Goal: Transaction & Acquisition: Purchase product/service

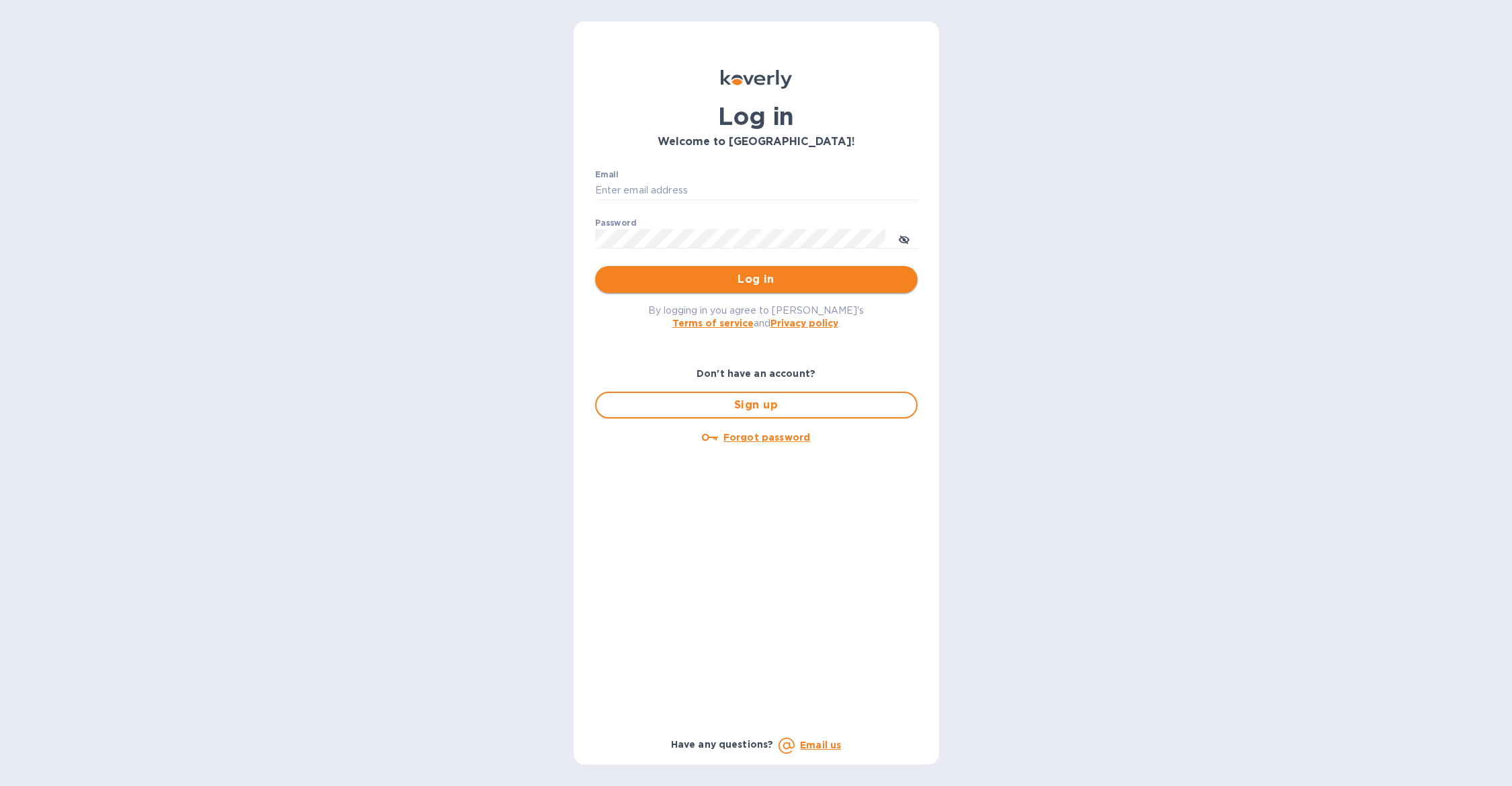
type input "b@[DOMAIN_NAME]"
click at [680, 270] on button "Log in" at bounding box center [756, 280] width 323 height 27
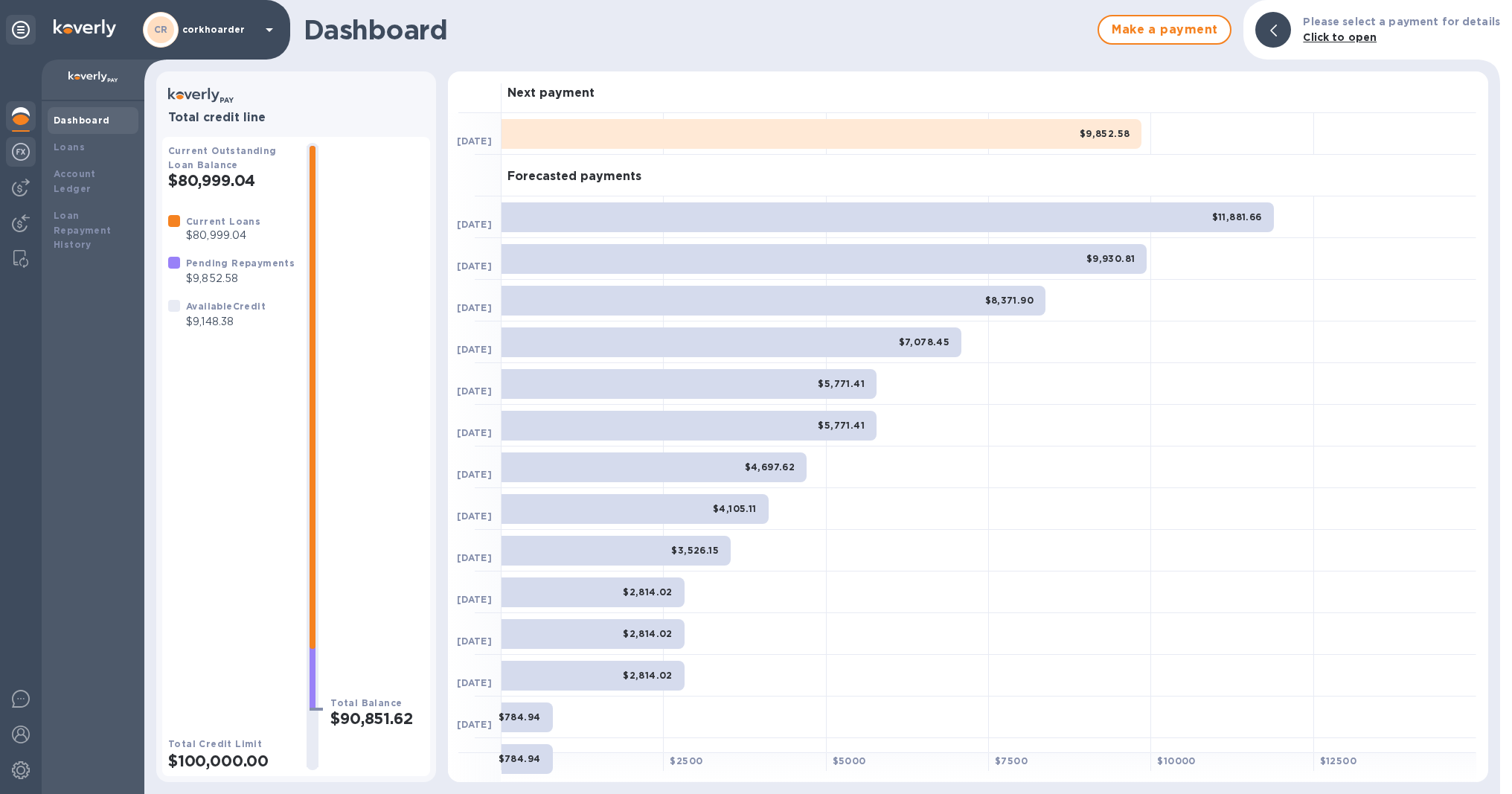
click at [23, 146] on img at bounding box center [20, 152] width 18 height 18
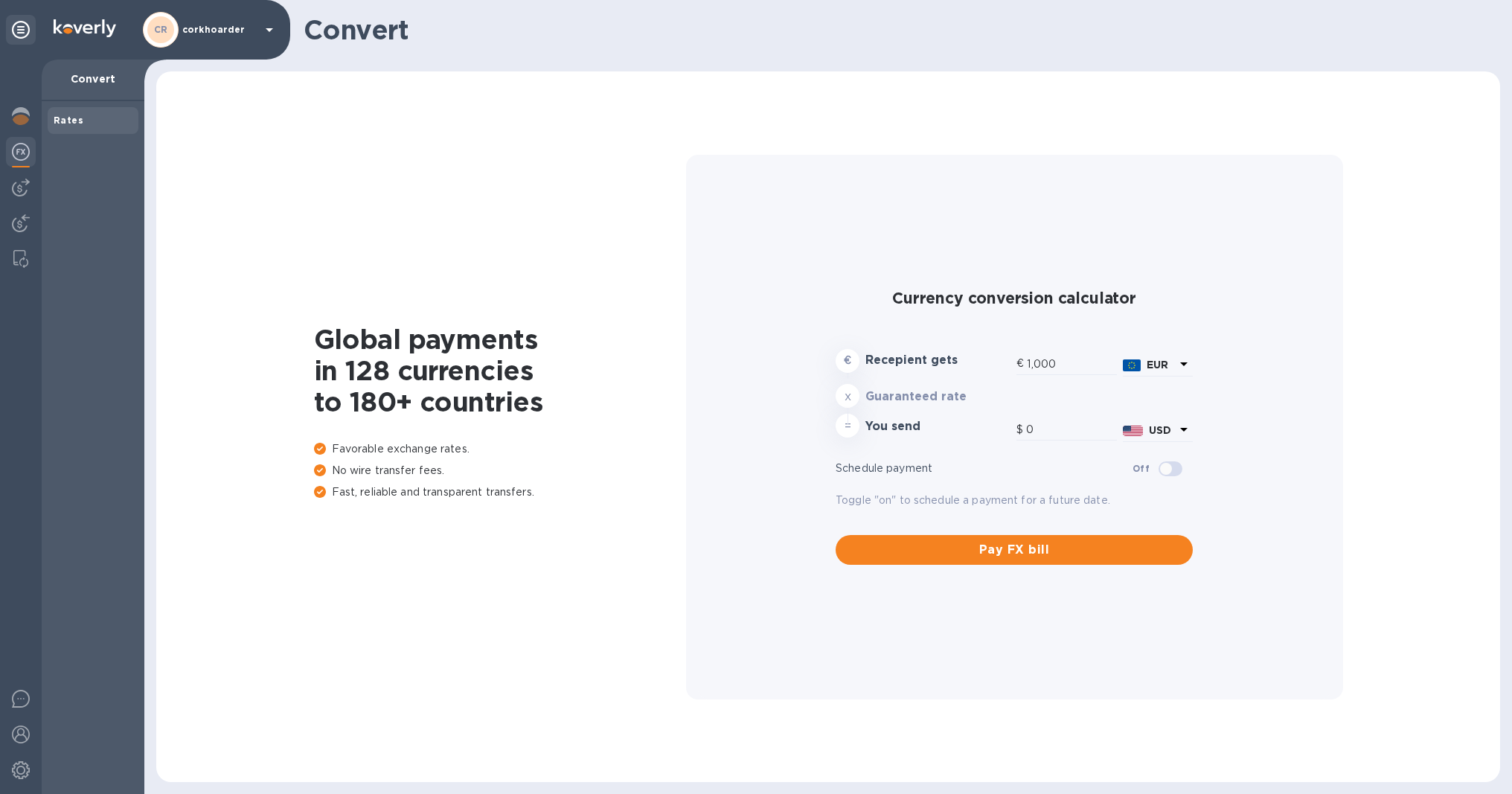
type input "1,175.09"
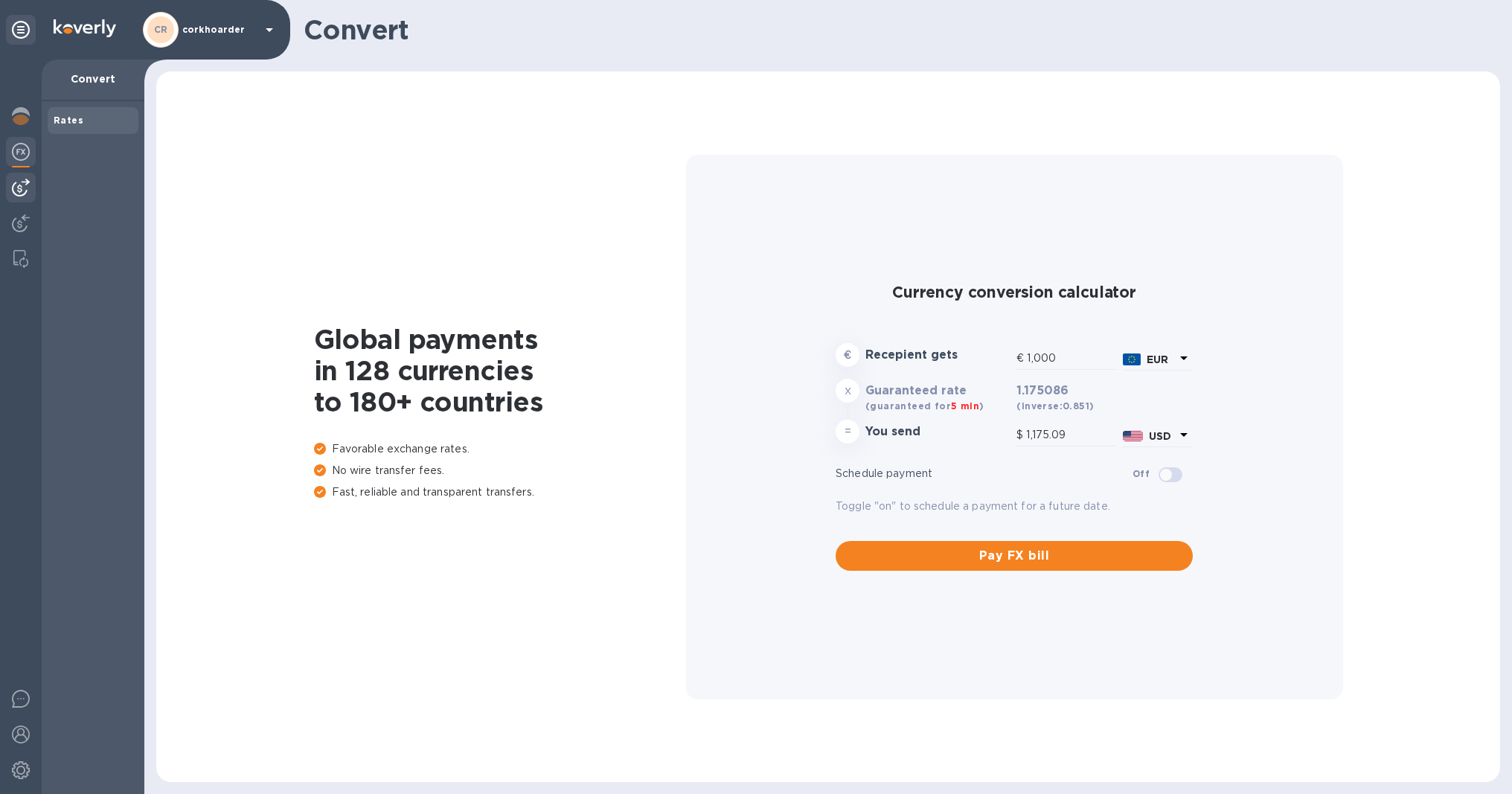
click at [10, 191] on div at bounding box center [21, 188] width 30 height 30
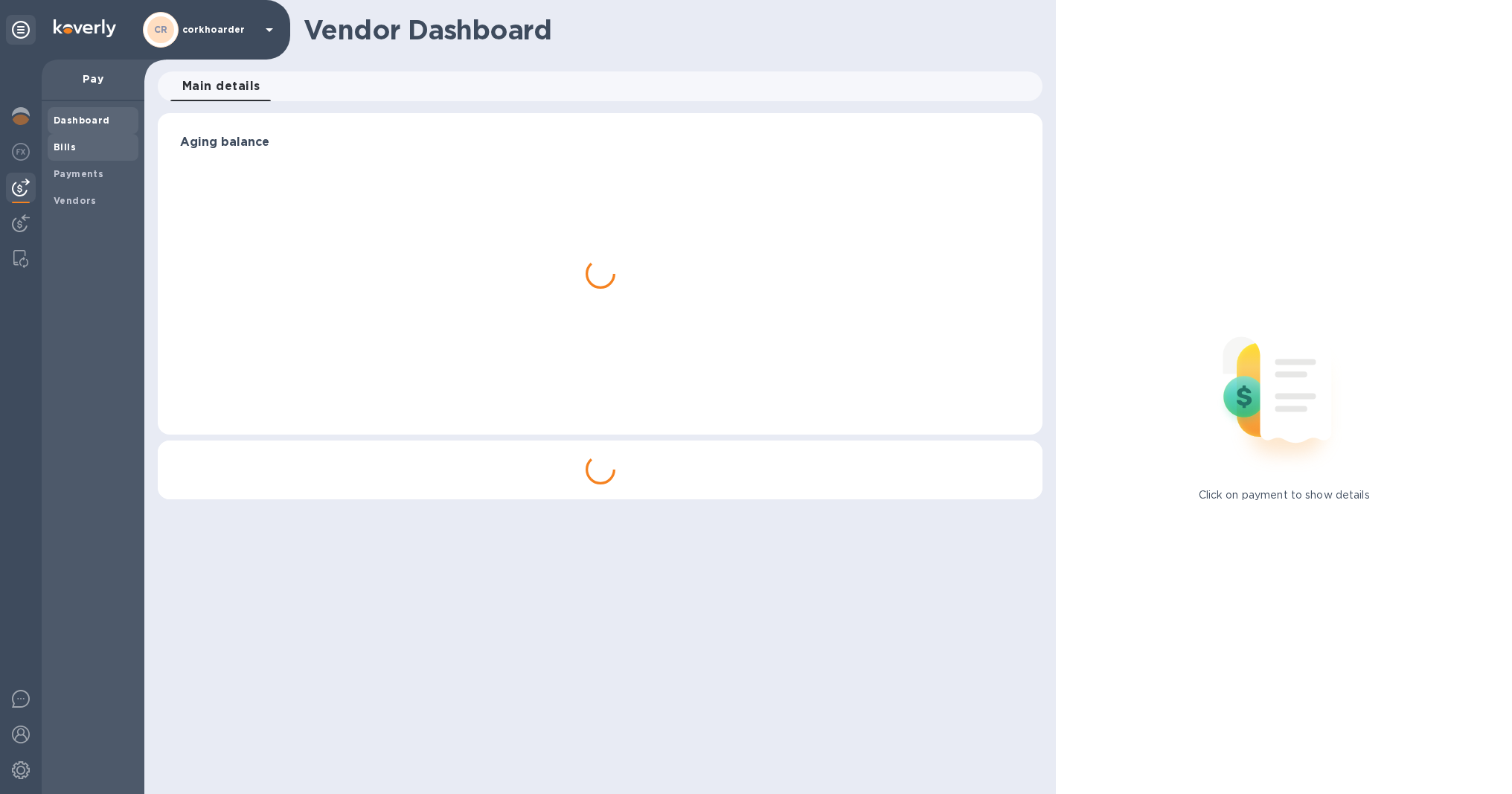
click at [49, 150] on div "Bills" at bounding box center [93, 147] width 90 height 27
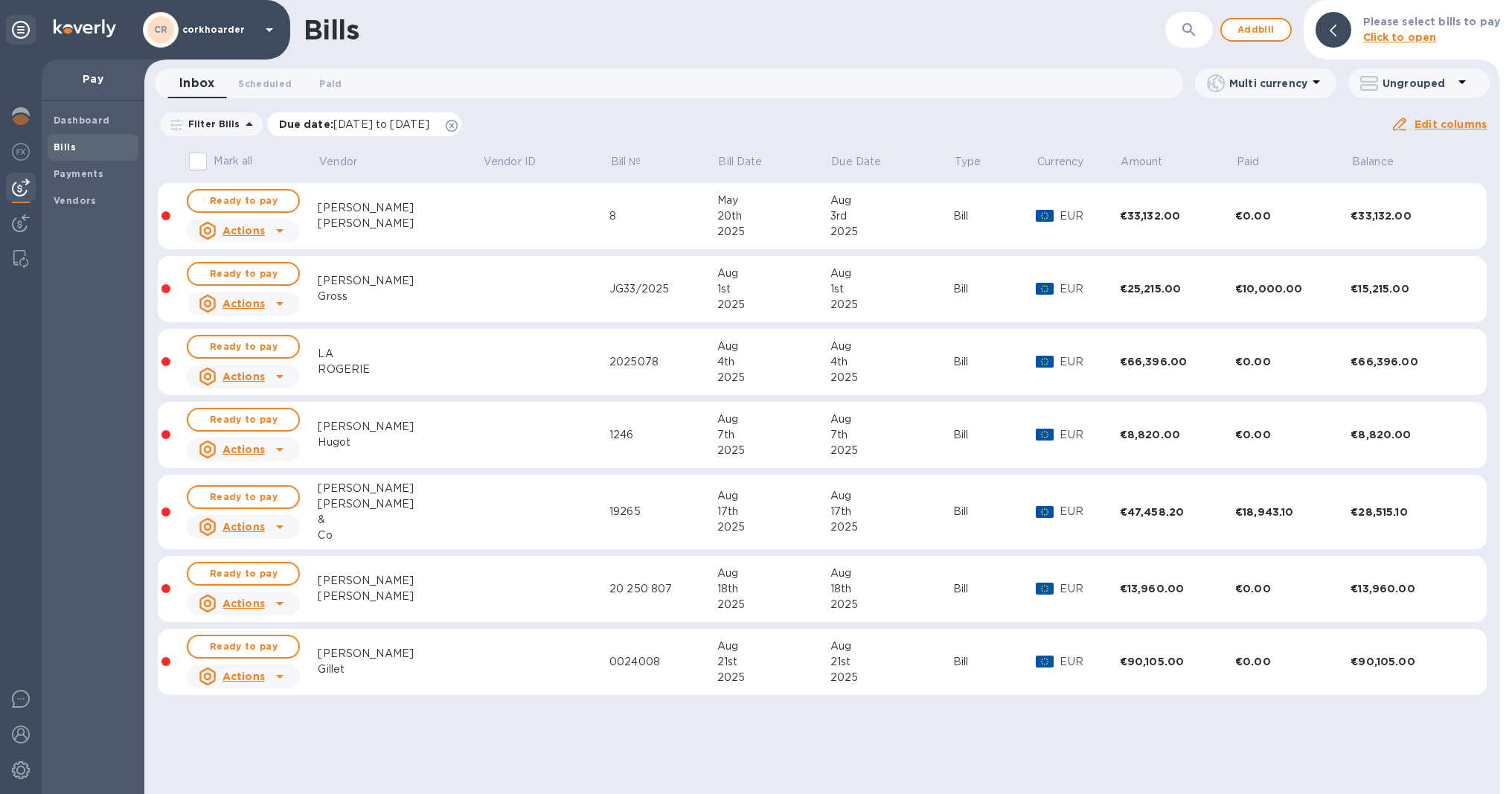
click at [457, 130] on icon at bounding box center [451, 126] width 12 height 12
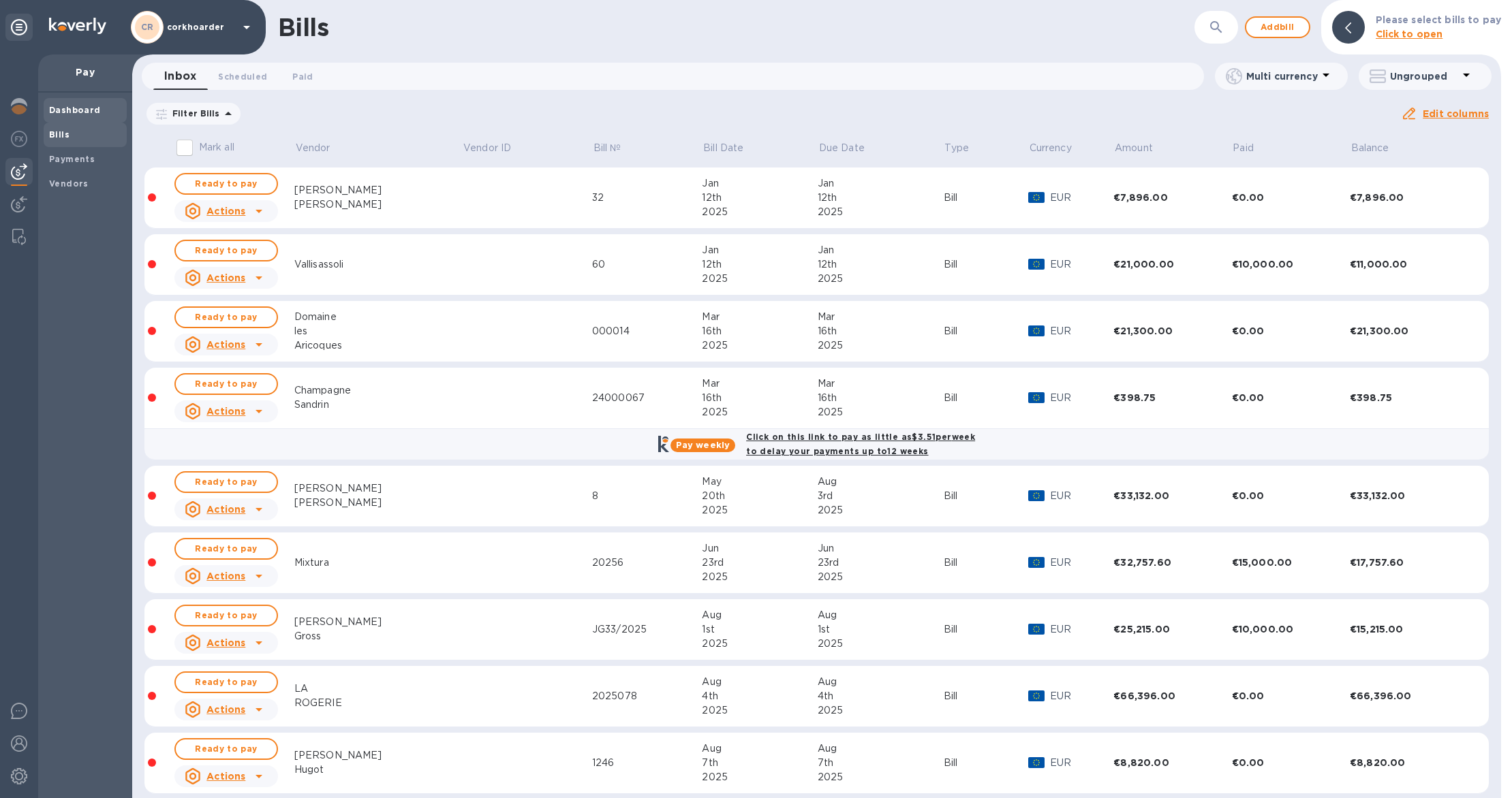
click at [90, 105] on b "Dashboard" at bounding box center [75, 110] width 52 height 10
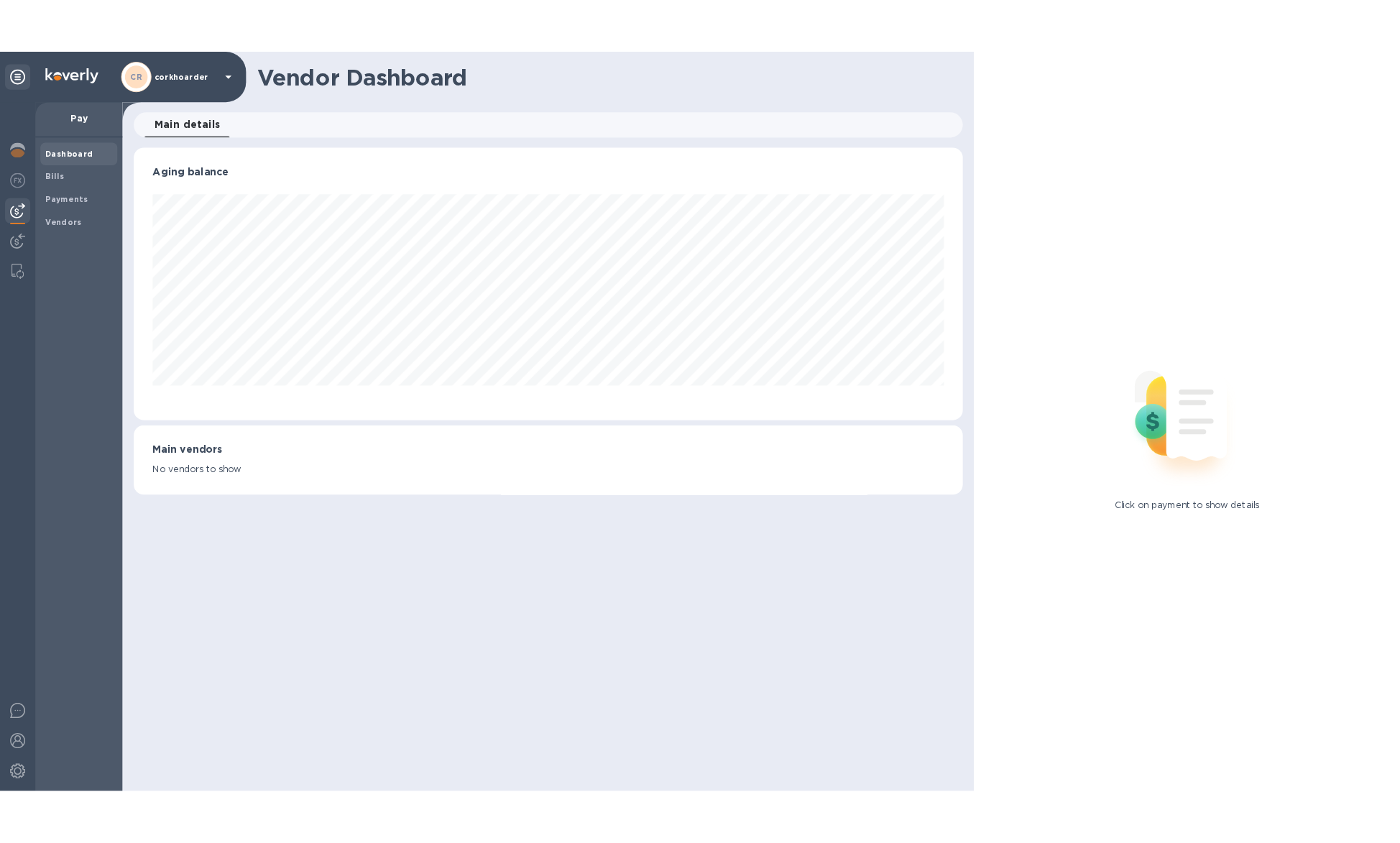
scroll to position [311, 938]
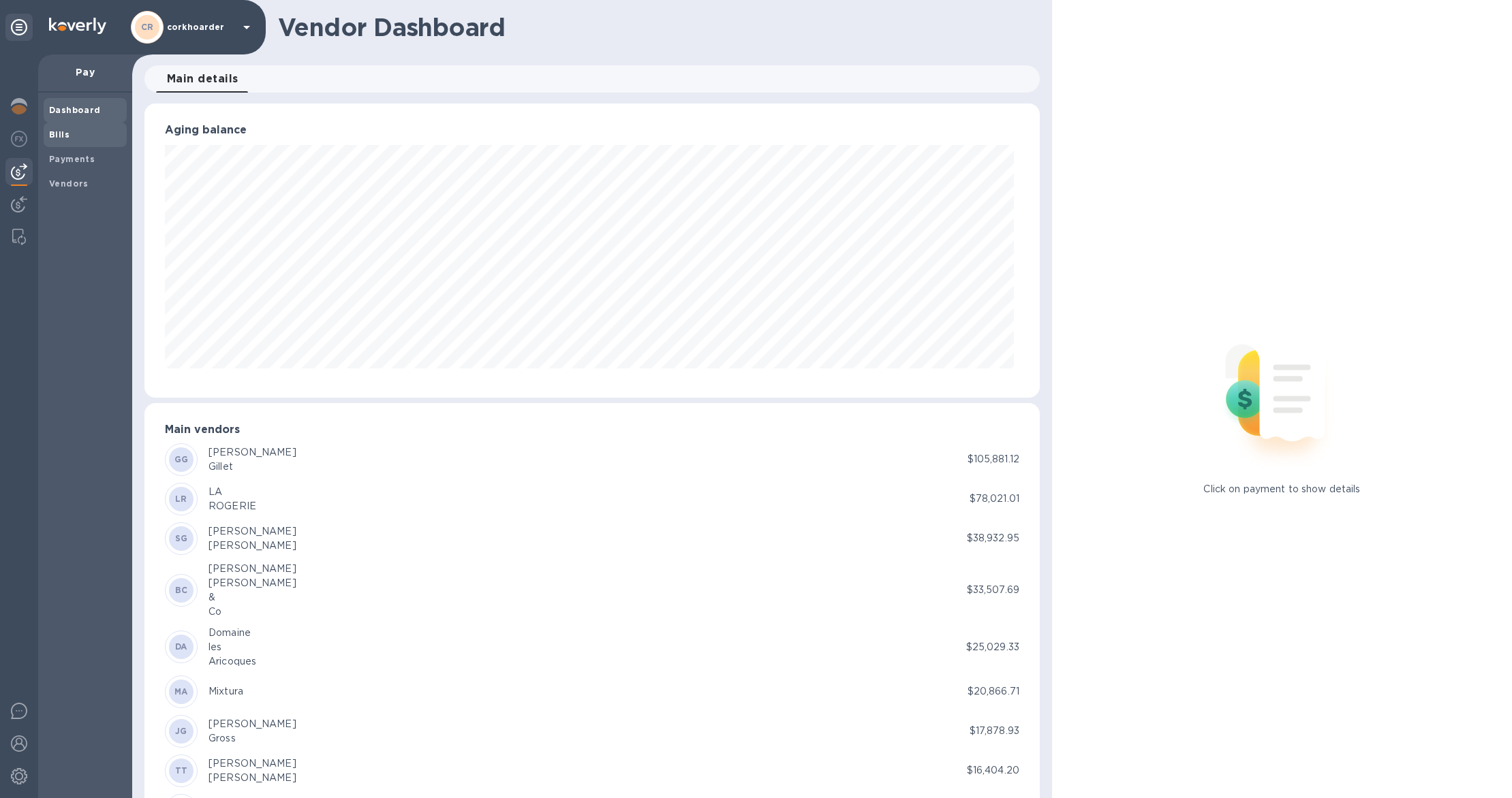
click at [113, 135] on span "Bills" at bounding box center [85, 135] width 72 height 14
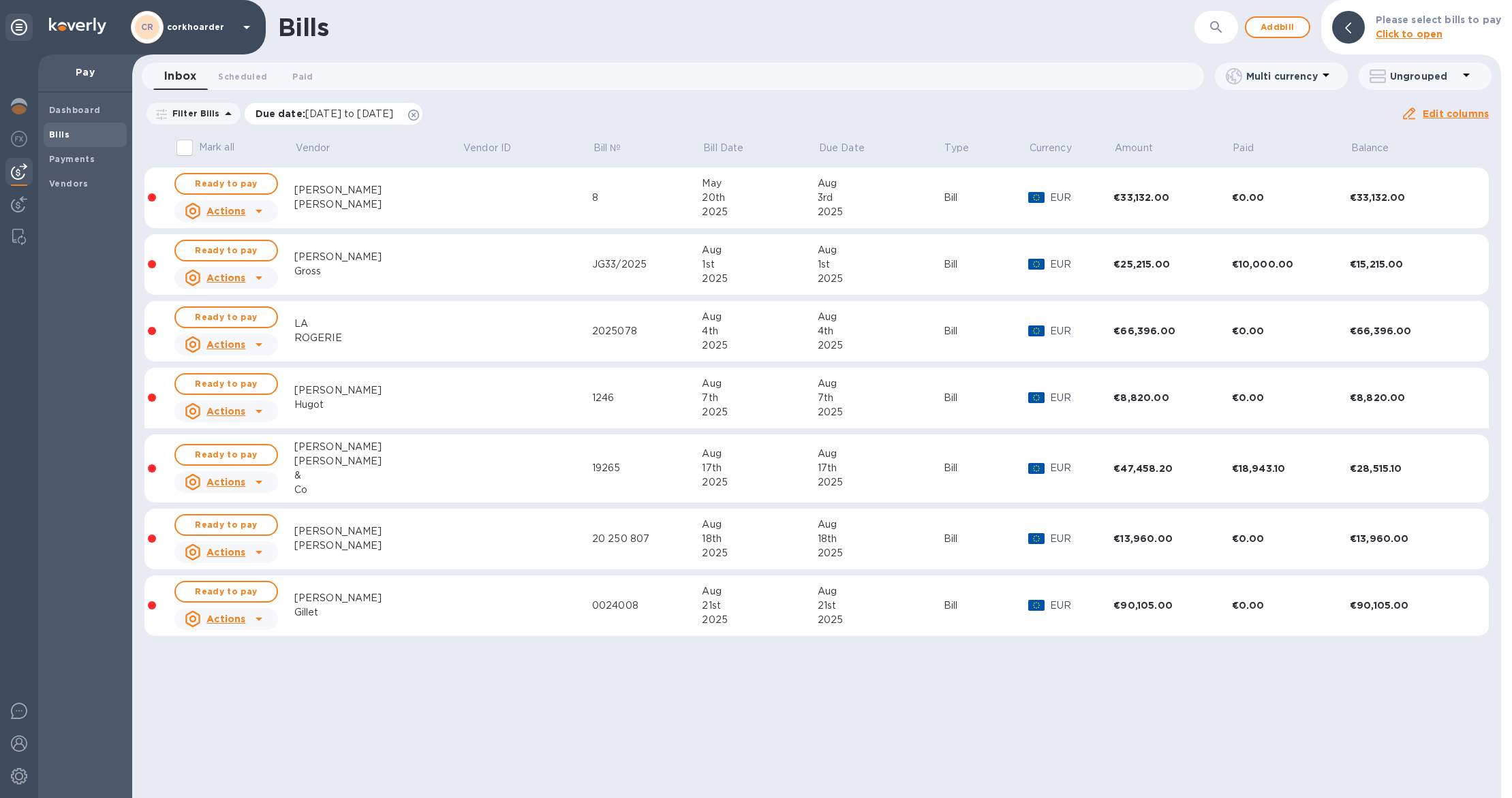
click at [419, 114] on icon at bounding box center [413, 115] width 11 height 11
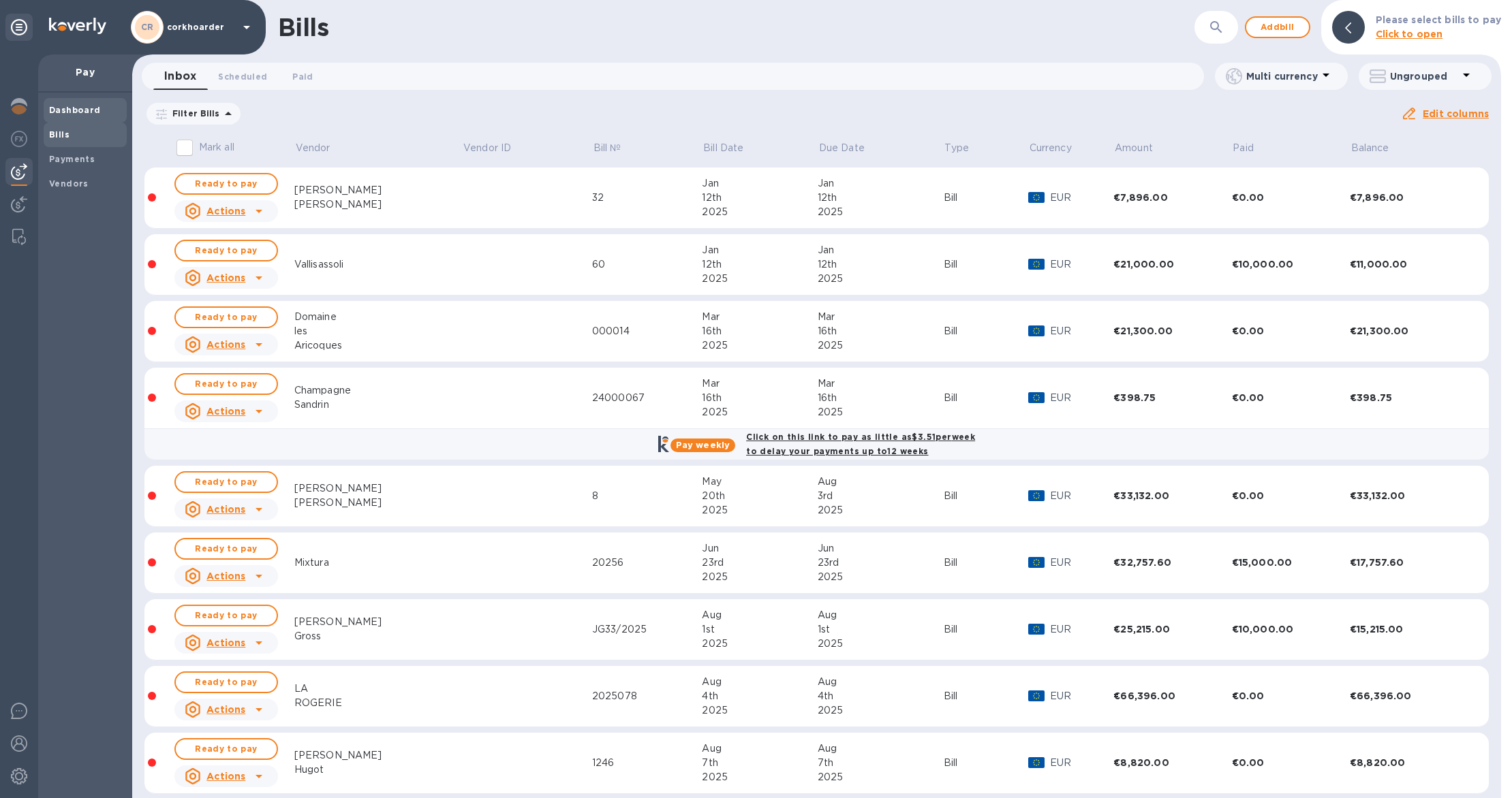
click at [61, 114] on b "Dashboard" at bounding box center [75, 110] width 52 height 10
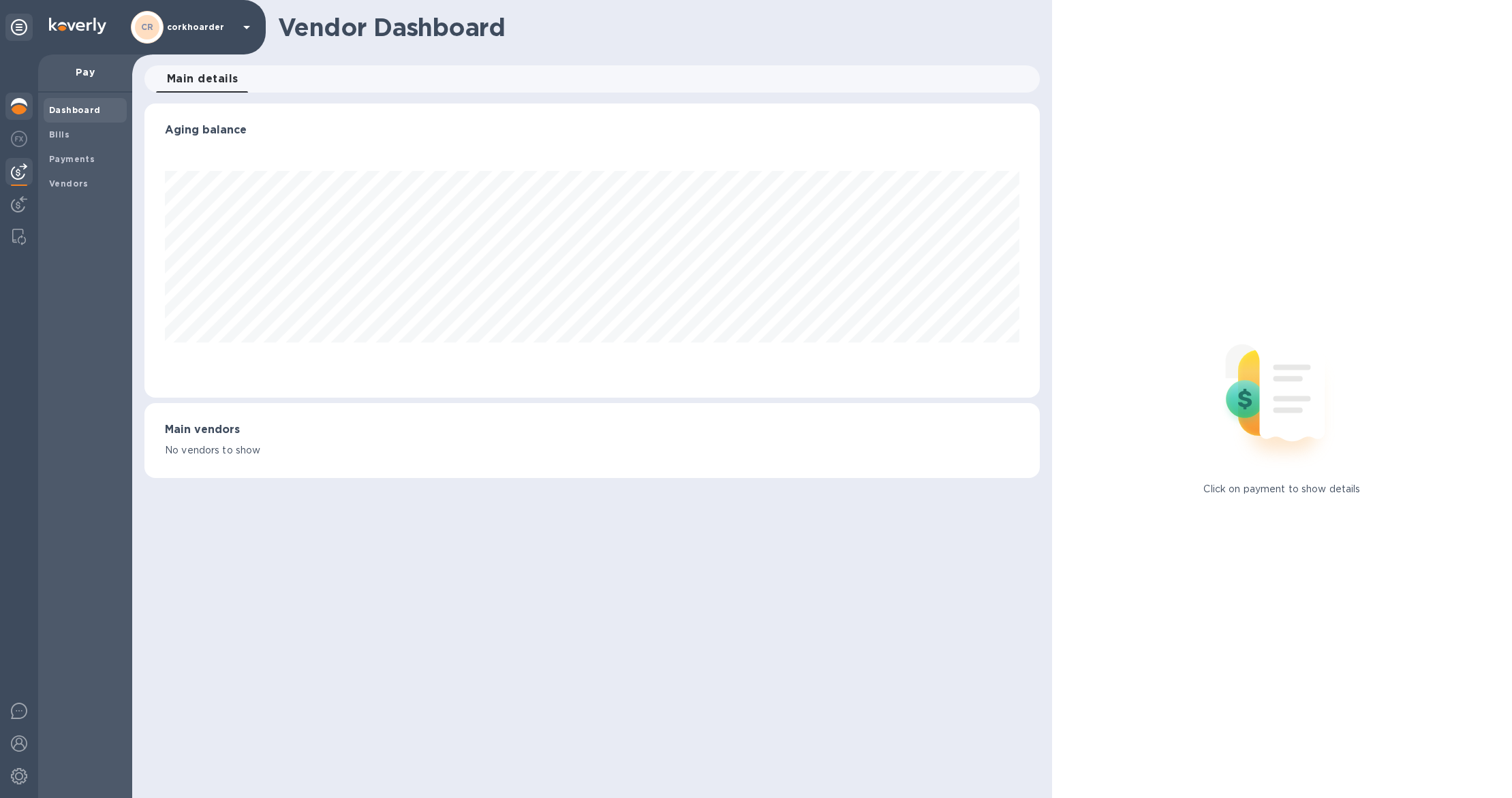
click at [23, 111] on img at bounding box center [18, 106] width 16 height 16
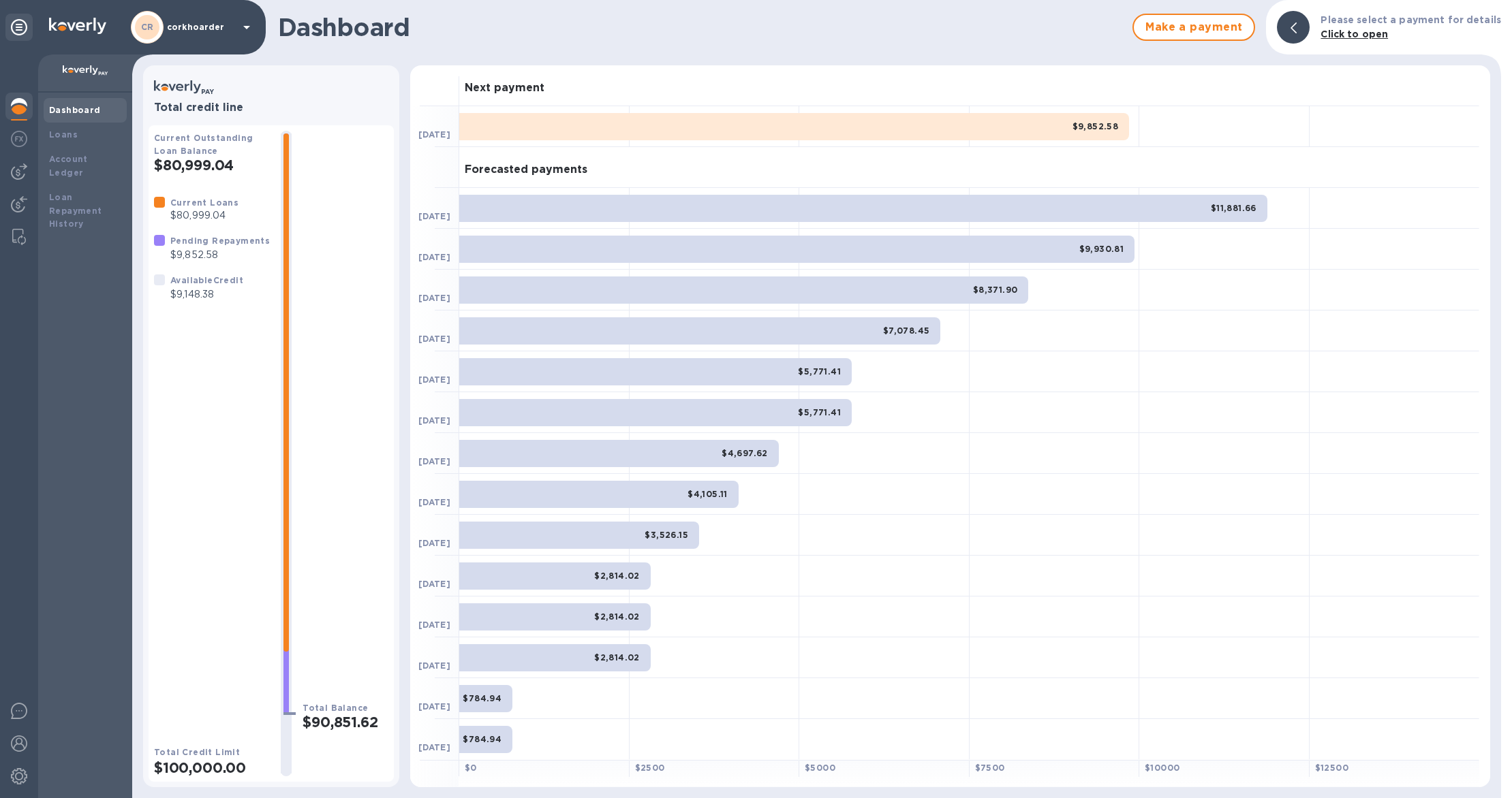
click at [628, 56] on div "Dashboard Make a payment Please select a payment for details Click to open Tota…" at bounding box center [816, 399] width 1369 height 798
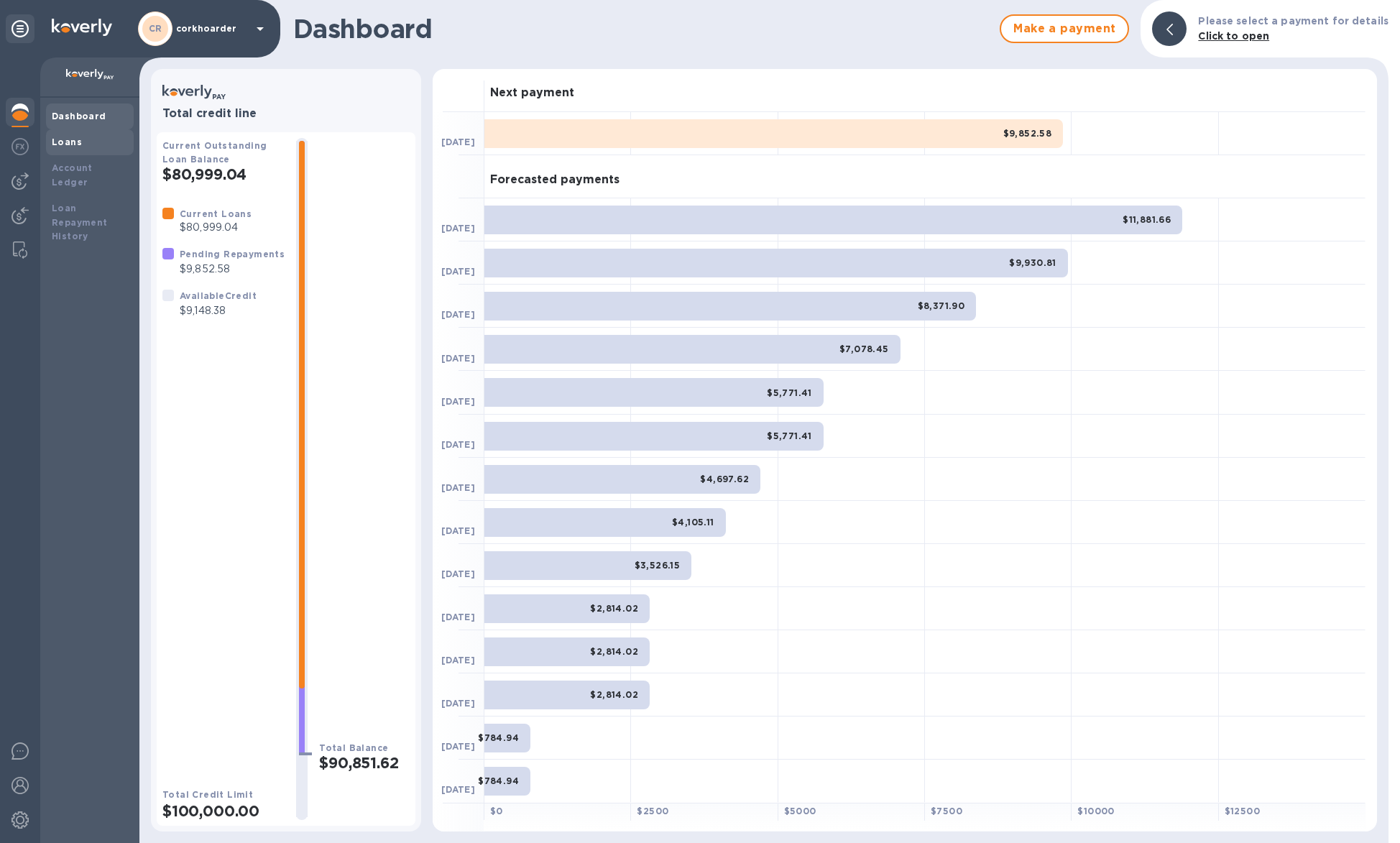
click at [82, 152] on div "Loans" at bounding box center [90, 142] width 87 height 26
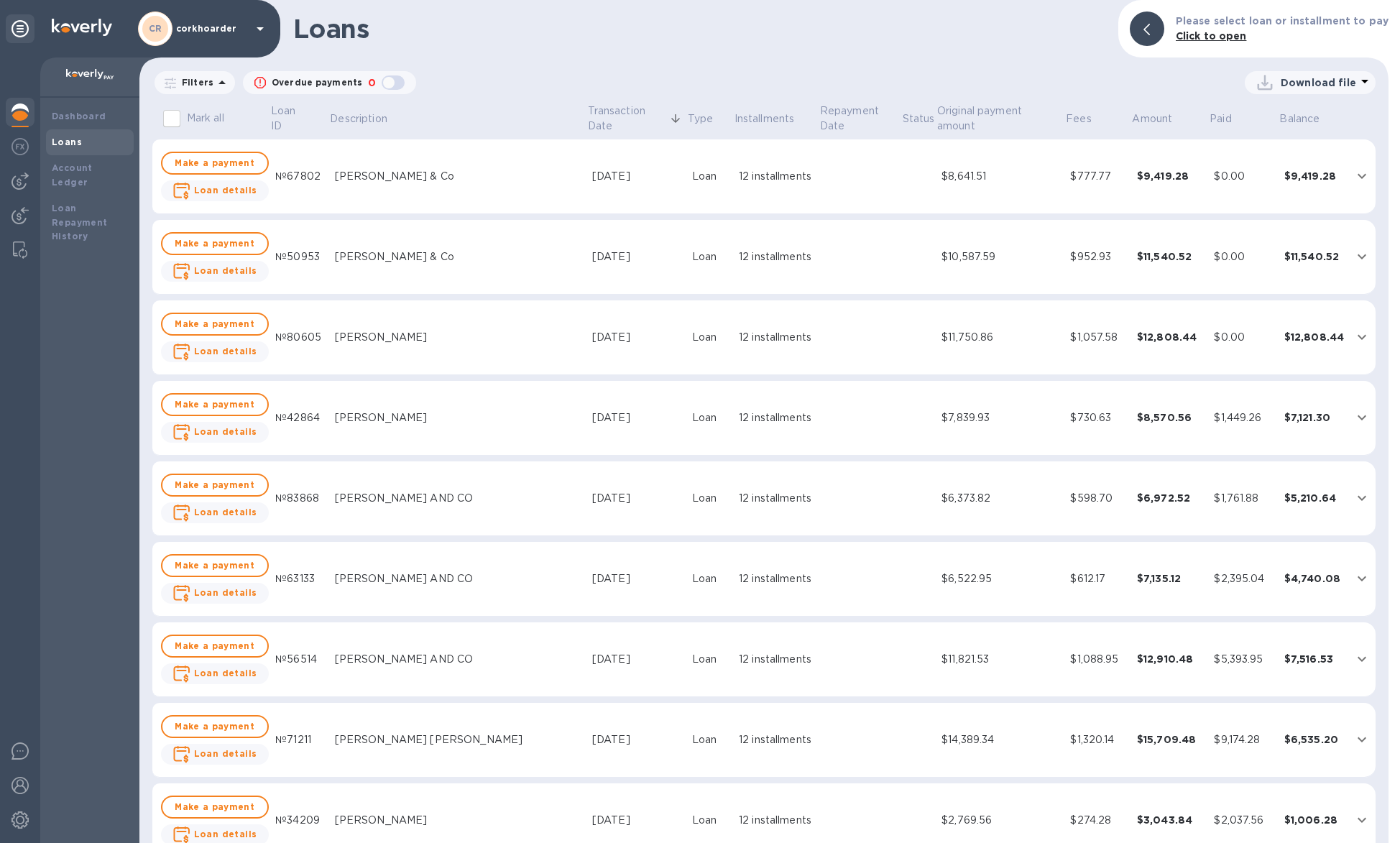
click at [32, 108] on div at bounding box center [20, 113] width 29 height 32
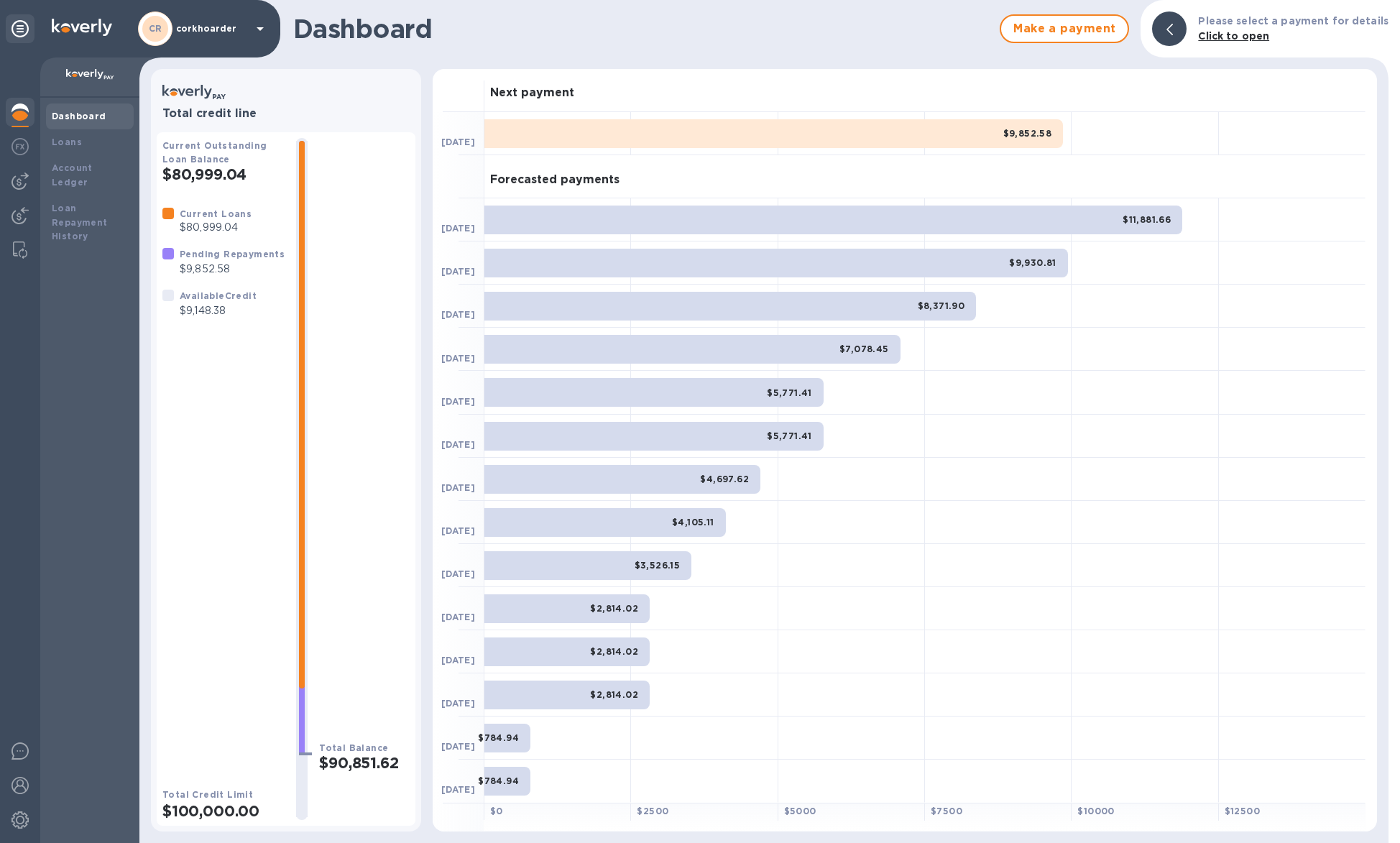
click at [30, 116] on div at bounding box center [20, 113] width 29 height 32
click at [19, 176] on img at bounding box center [19, 180] width 17 height 17
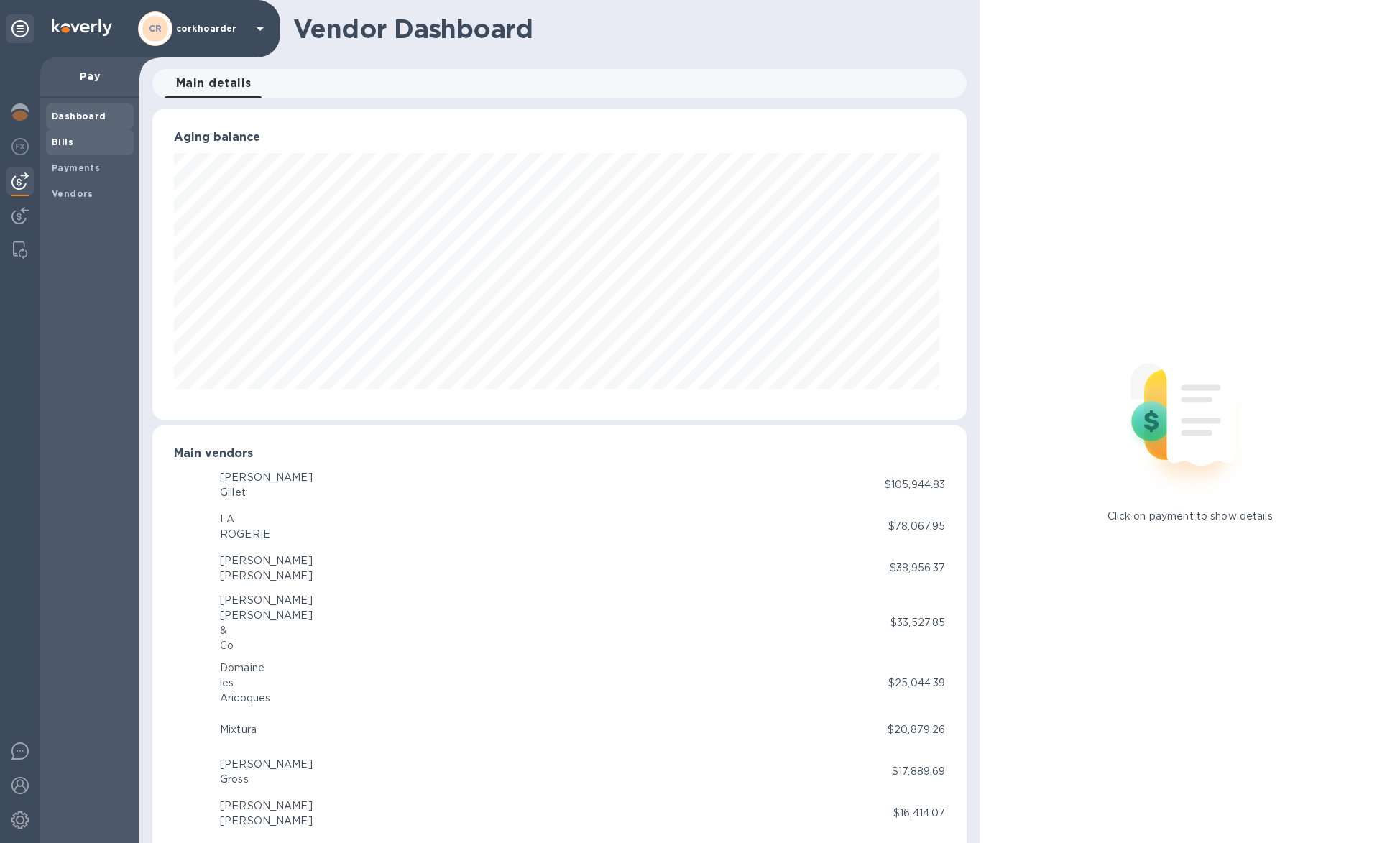
scroll to position [311, 809]
click at [57, 152] on div "Bills" at bounding box center [90, 142] width 87 height 26
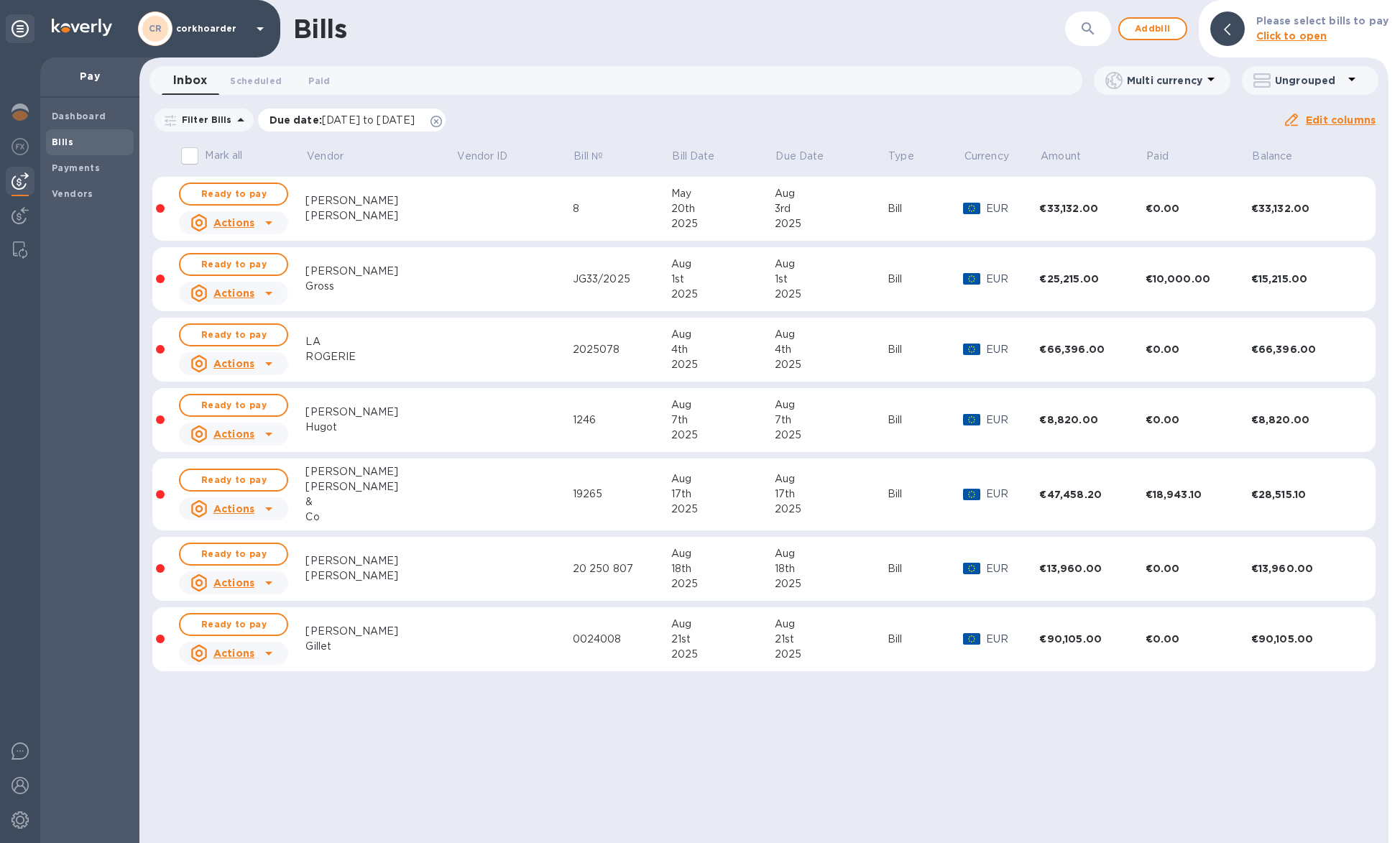
click at [442, 119] on icon at bounding box center [436, 121] width 11 height 11
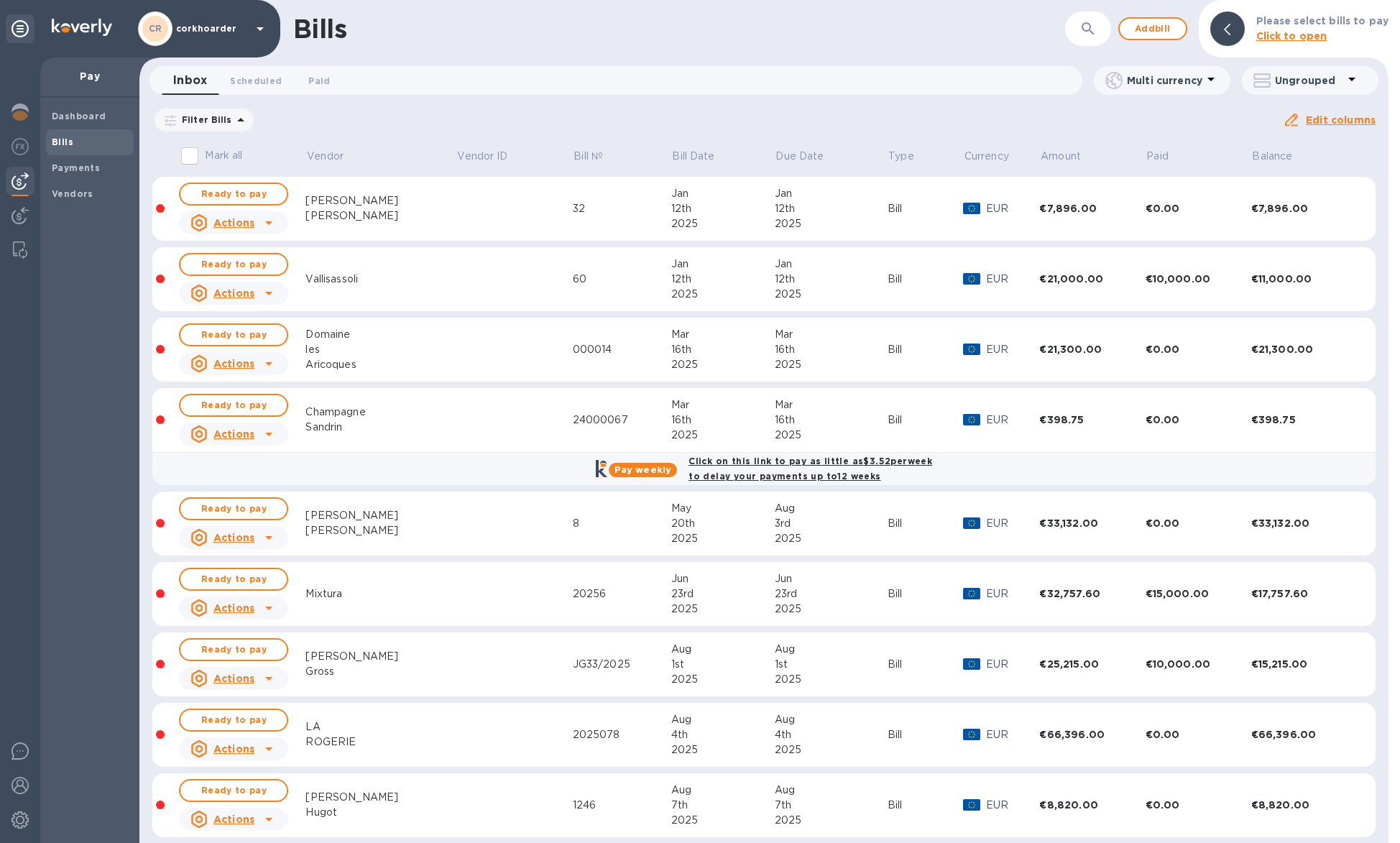
scroll to position [233, 0]
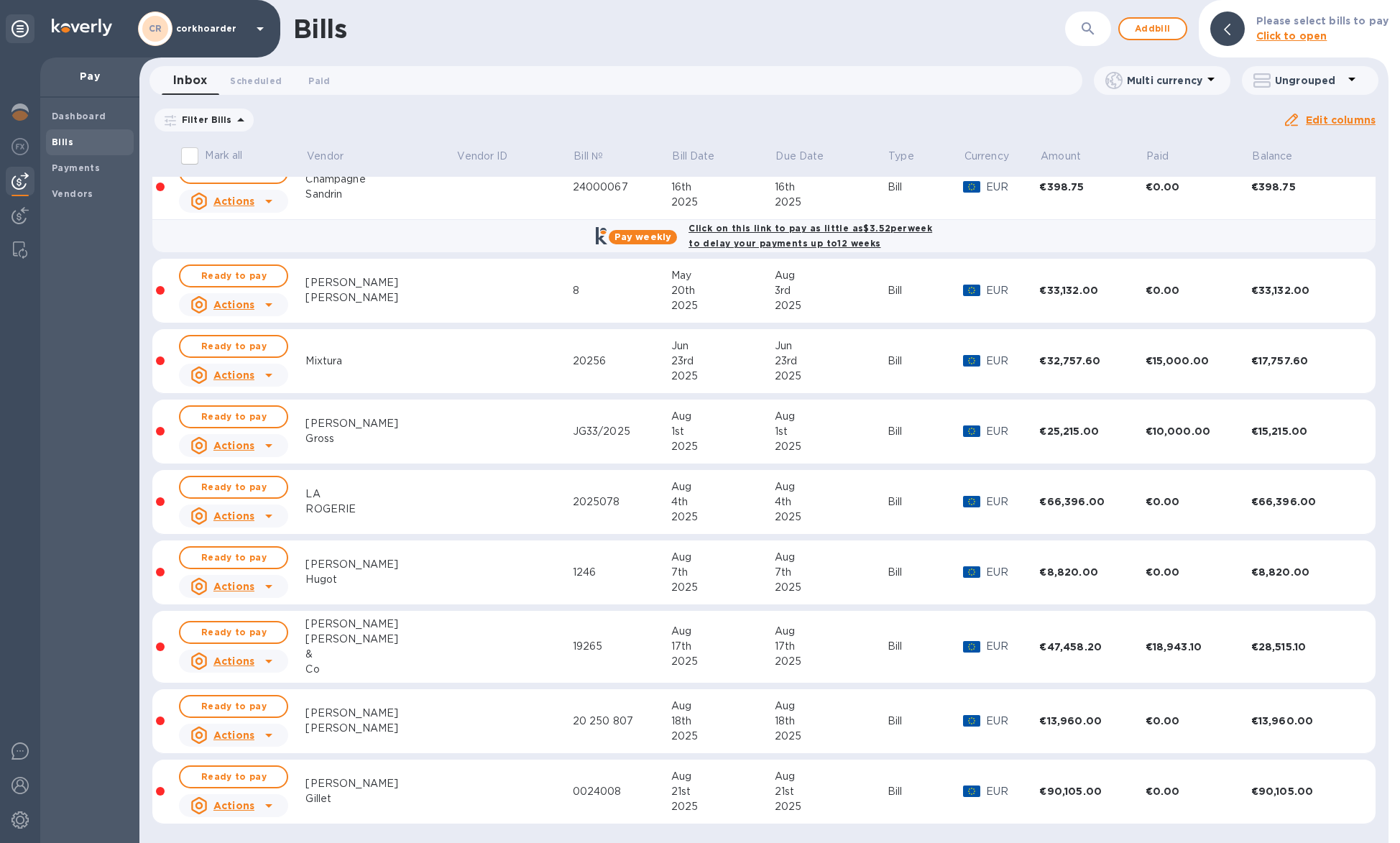
click at [456, 502] on td at bounding box center [514, 502] width 116 height 65
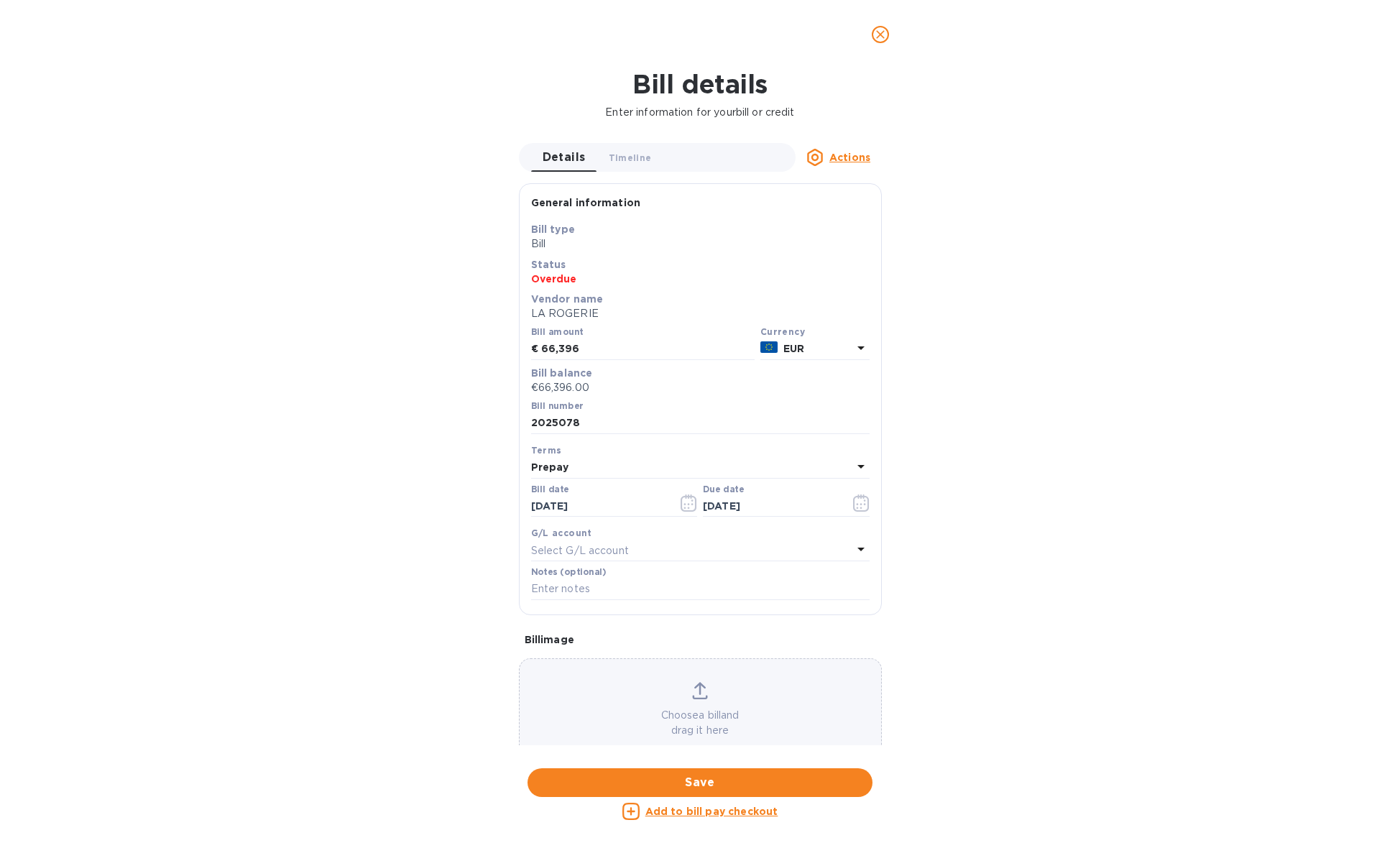
click at [721, 808] on u "Add to bill pay checkout" at bounding box center [712, 811] width 133 height 11
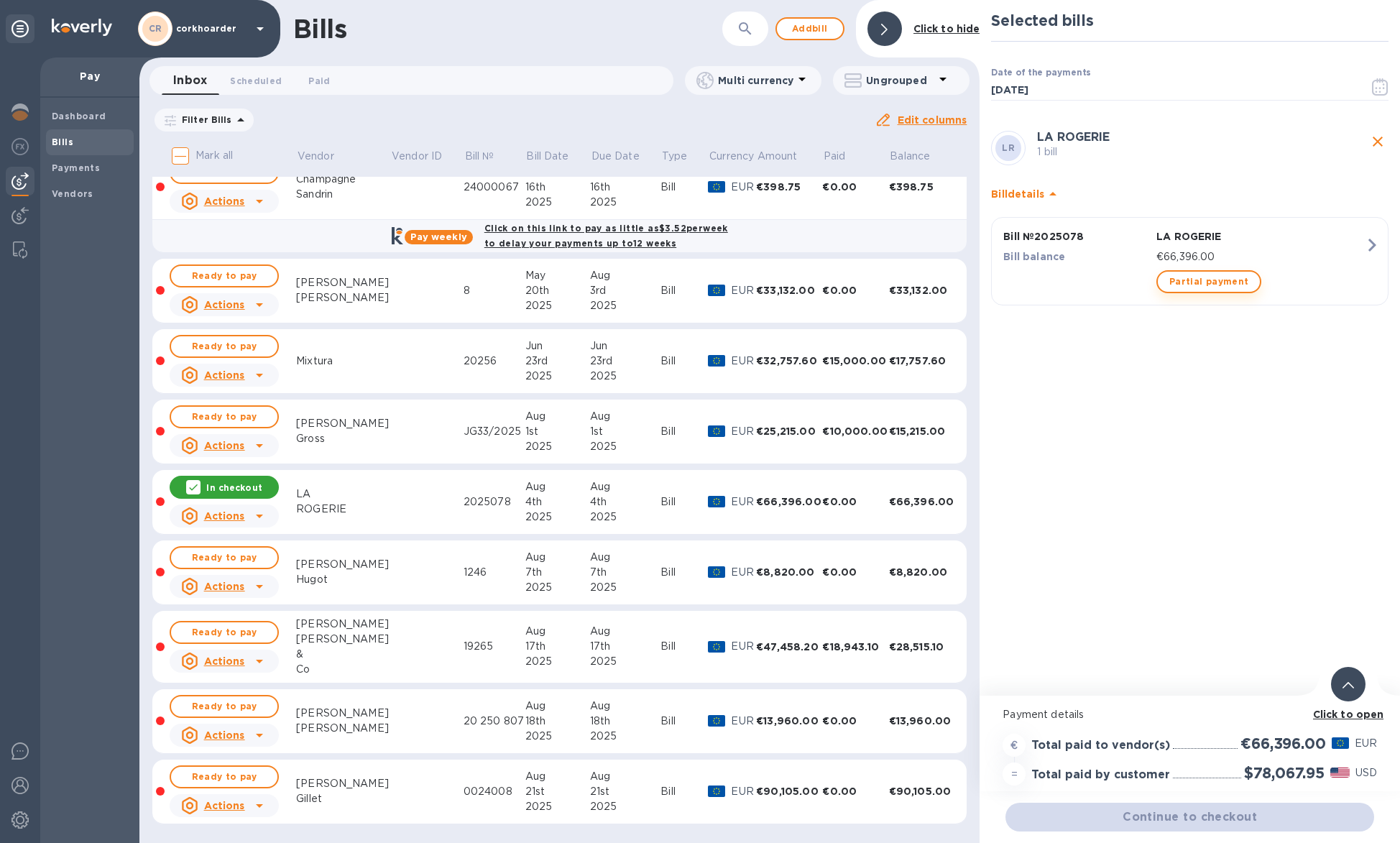
click at [1181, 277] on span "Partial payment" at bounding box center [1209, 282] width 79 height 17
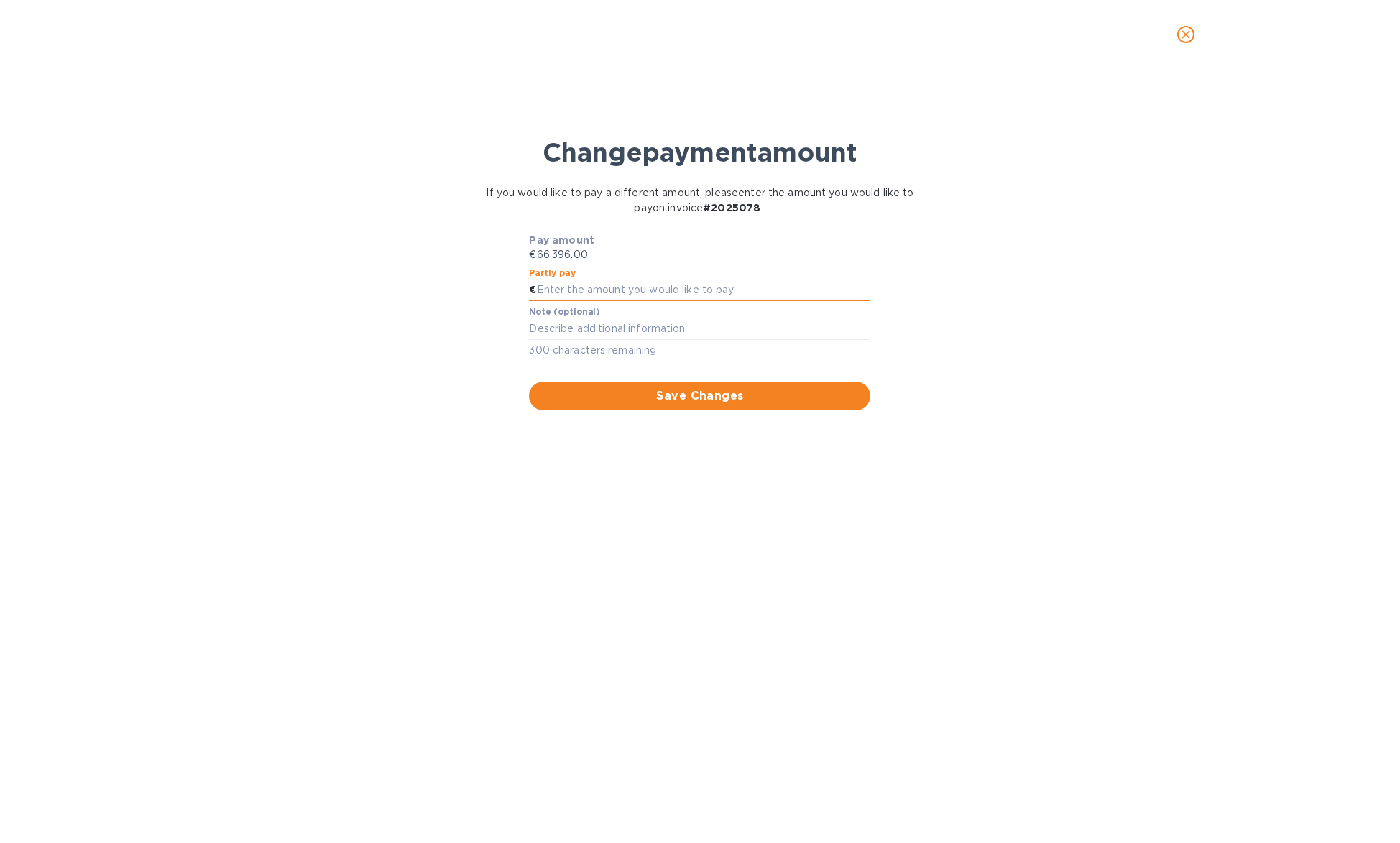
click at [723, 283] on input "text" at bounding box center [704, 290] width 334 height 22
type input "9,000"
drag, startPoint x: 746, startPoint y: 409, endPoint x: 757, endPoint y: 397, distance: 16.3
click at [746, 409] on div "Save Changes" at bounding box center [699, 388] width 347 height 52
click at [757, 397] on span "Save Changes" at bounding box center [700, 396] width 319 height 17
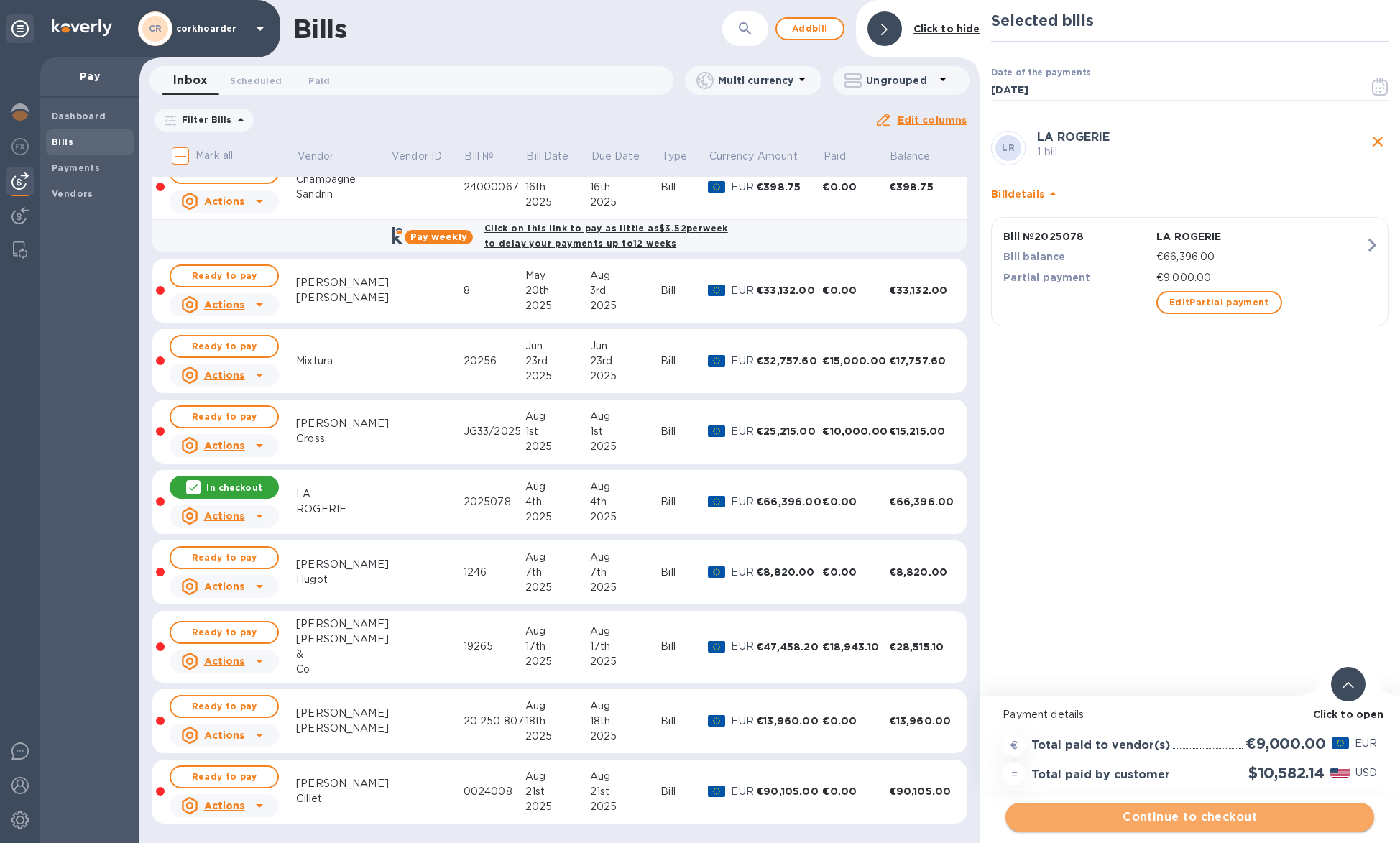
click at [1242, 822] on span "Continue to checkout" at bounding box center [1189, 817] width 345 height 17
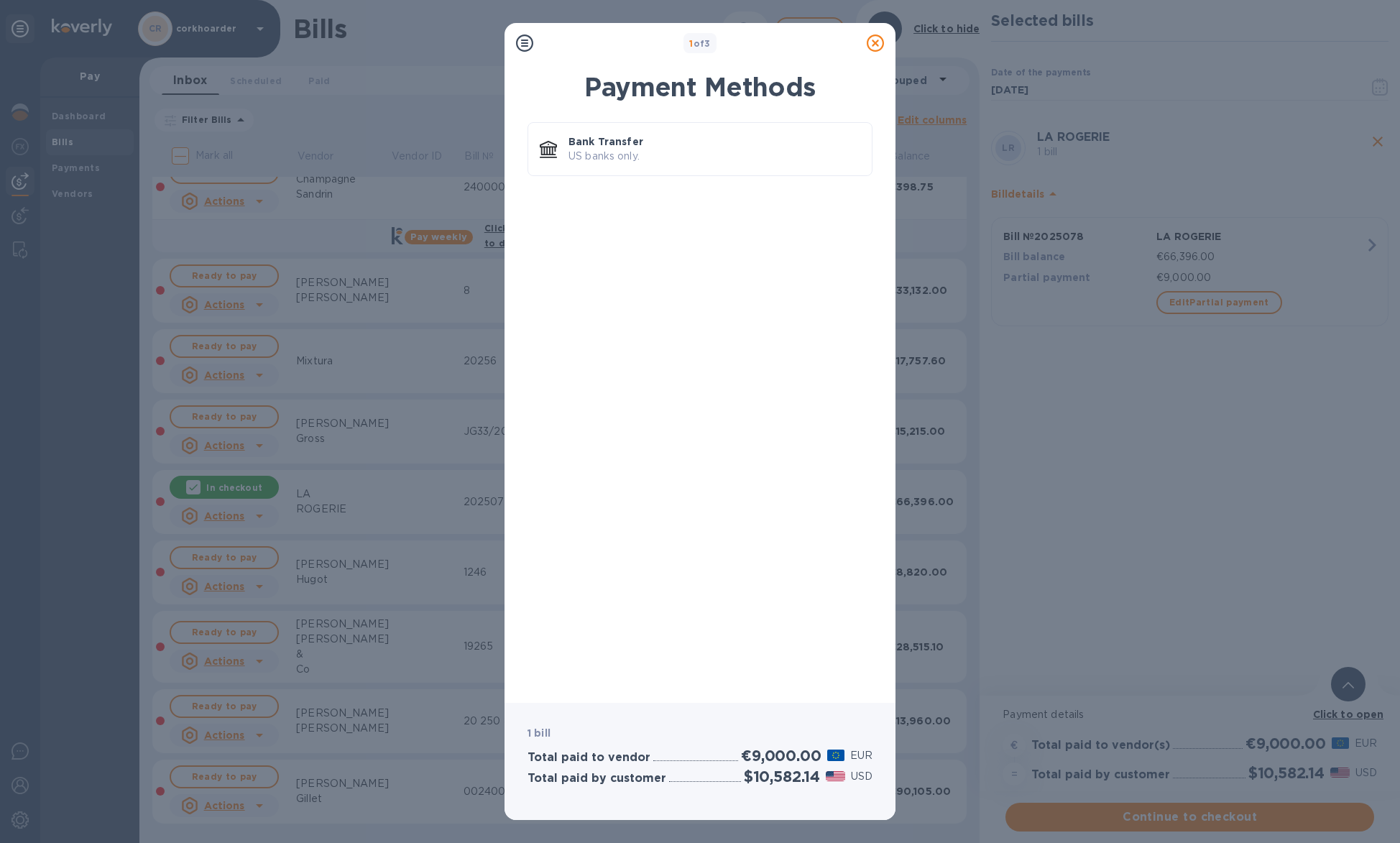
click at [864, 41] on div at bounding box center [875, 44] width 29 height 29
click at [868, 41] on icon at bounding box center [875, 43] width 17 height 17
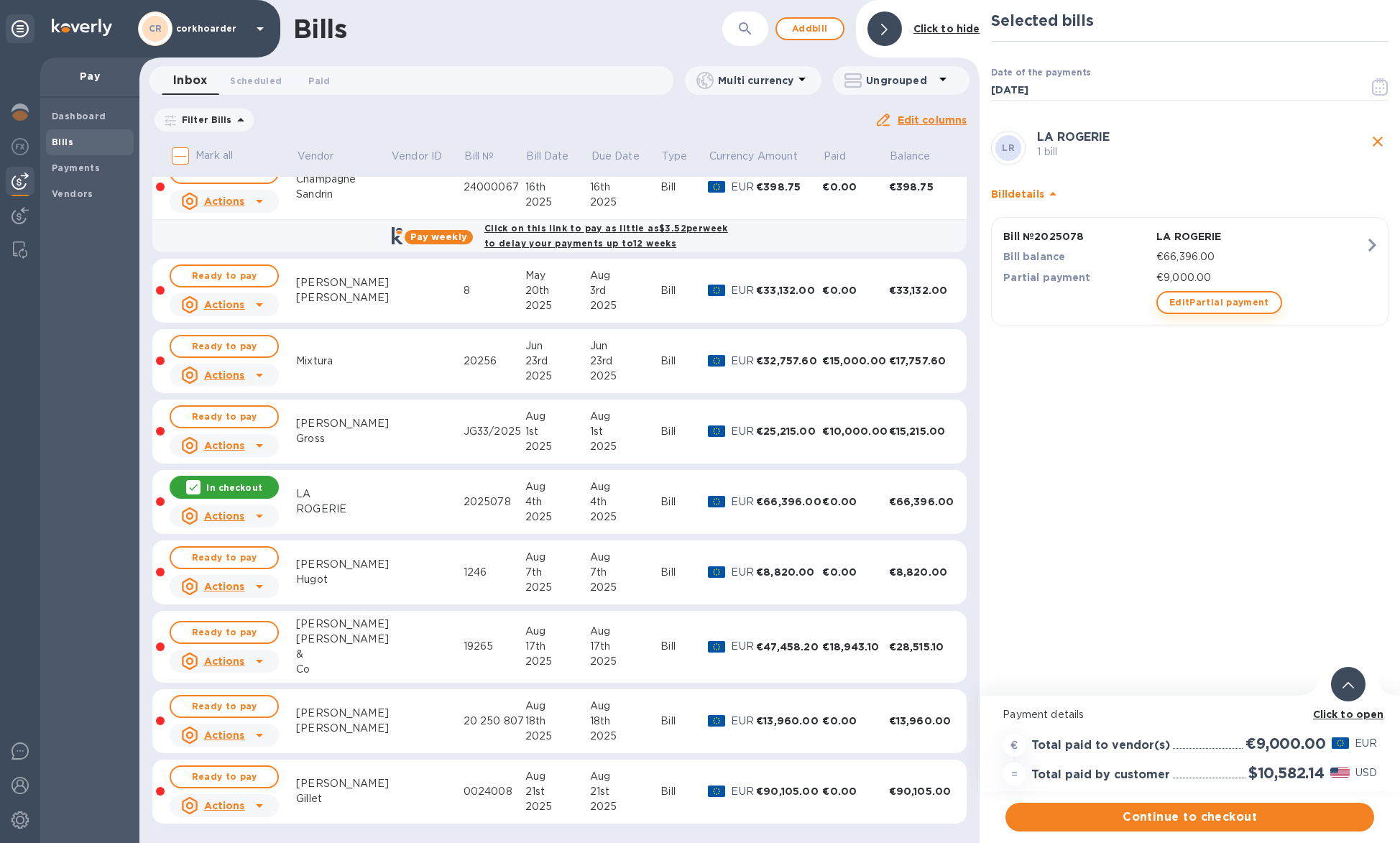
click at [1229, 294] on span "Edit Partial payment" at bounding box center [1220, 302] width 100 height 17
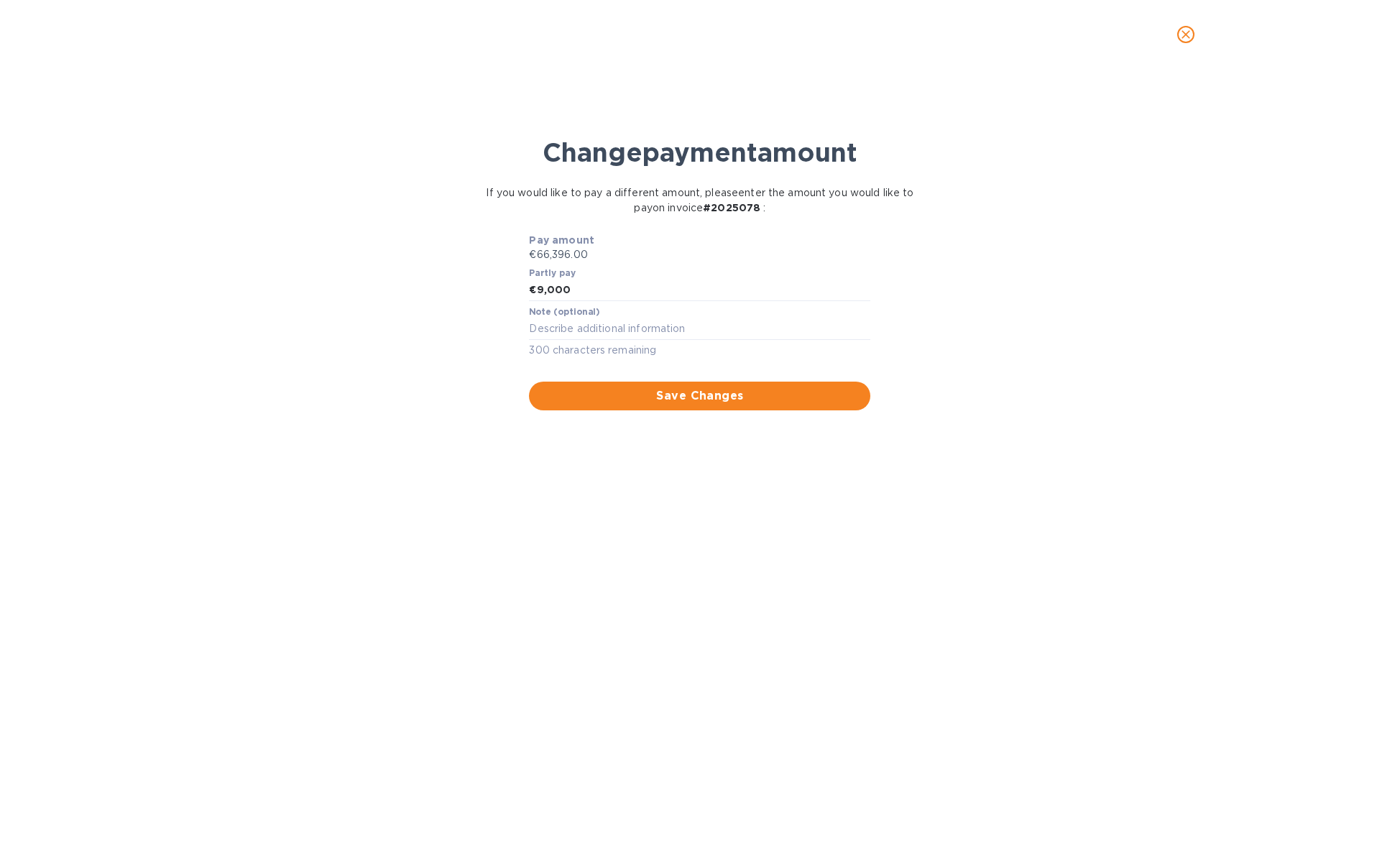
click at [779, 303] on div "Partly pay € 9,000" at bounding box center [699, 285] width 347 height 39
click at [779, 294] on input "9,000" at bounding box center [704, 290] width 334 height 22
type input "8,500"
click at [797, 409] on button "Save Changes" at bounding box center [700, 396] width 341 height 29
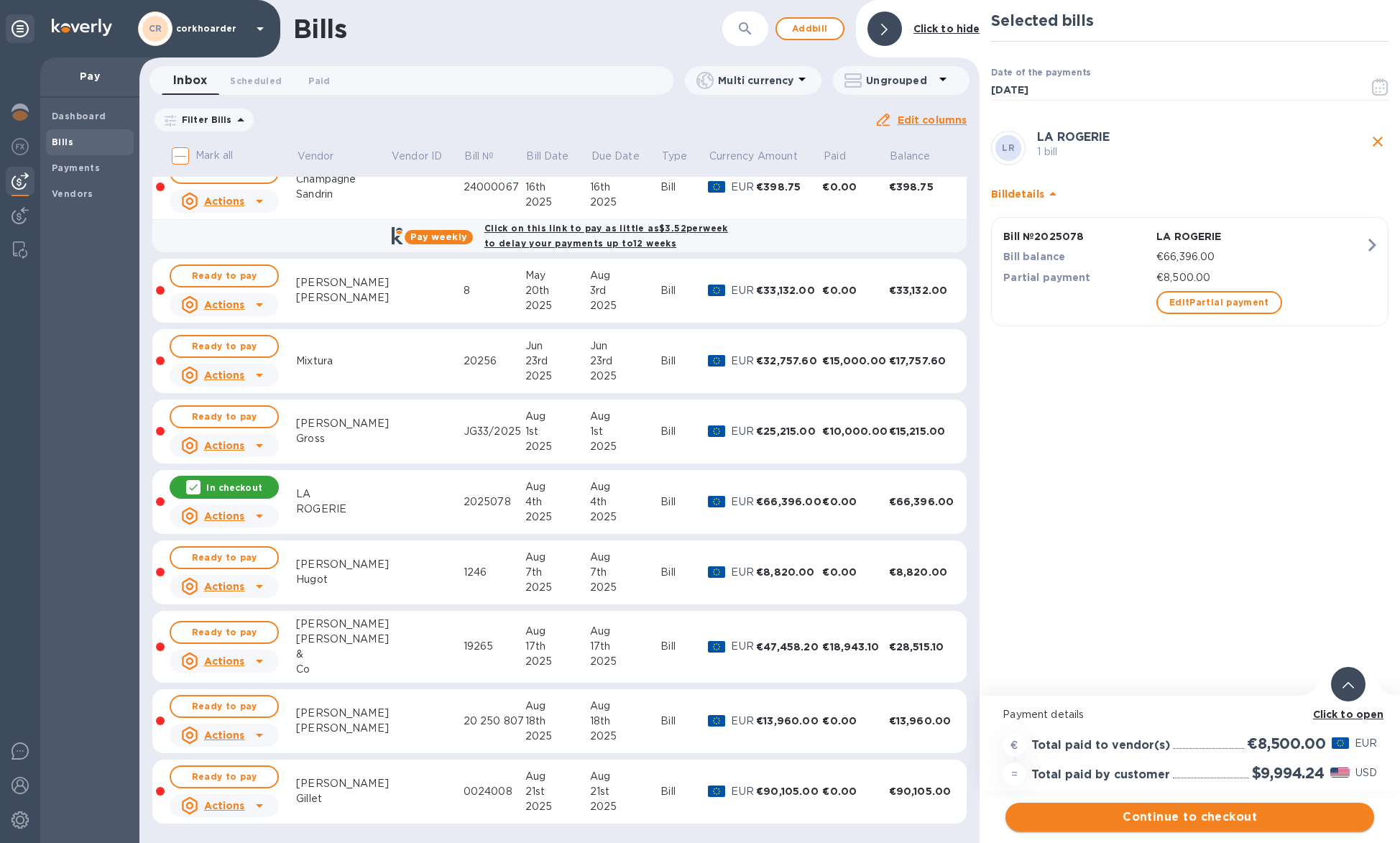
click at [1222, 817] on span "Continue to checkout" at bounding box center [1189, 817] width 345 height 17
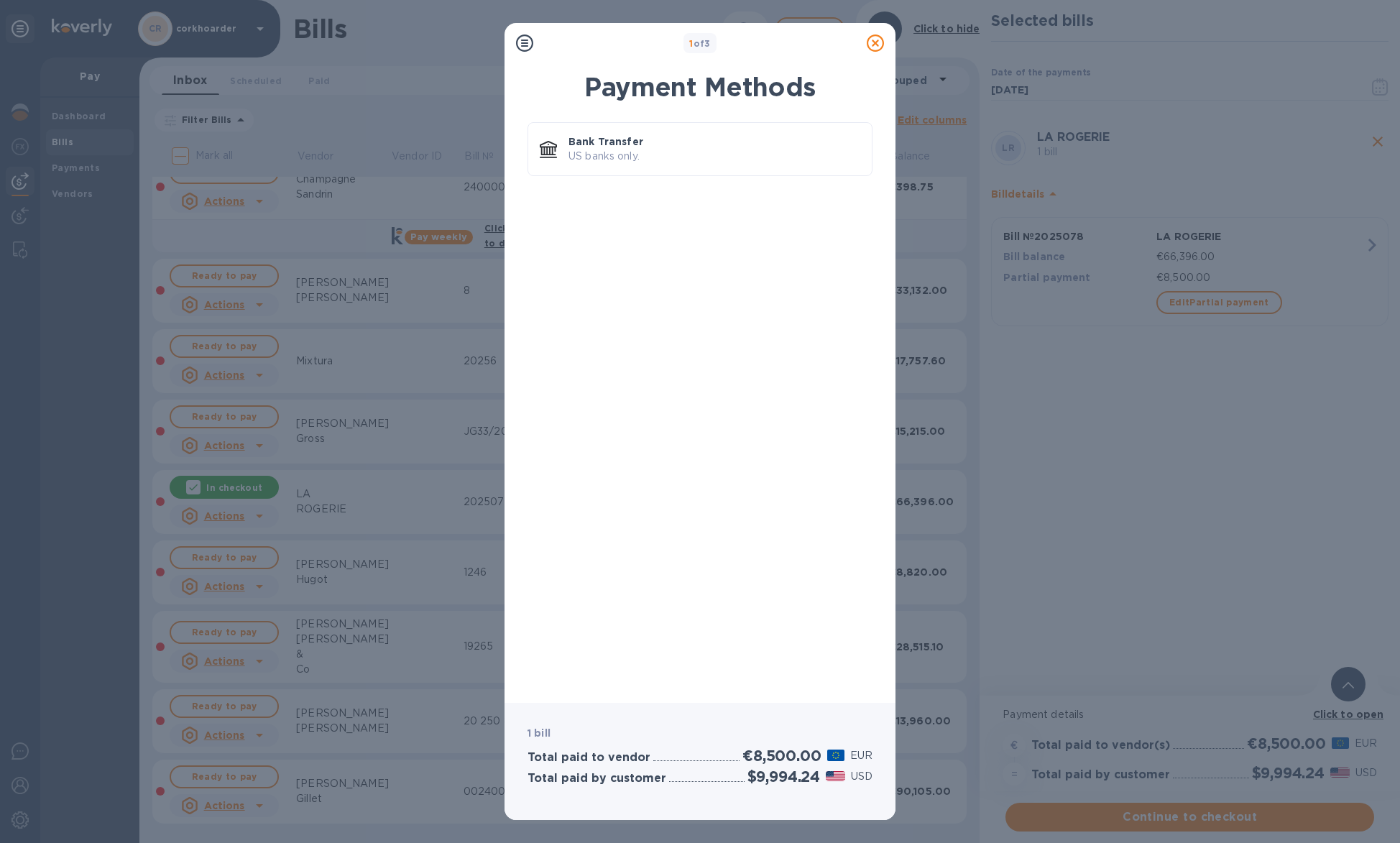
drag, startPoint x: 884, startPoint y: 41, endPoint x: 1150, endPoint y: 238, distance: 331.0
click at [885, 41] on div at bounding box center [875, 44] width 29 height 29
click at [880, 45] on icon at bounding box center [875, 43] width 17 height 17
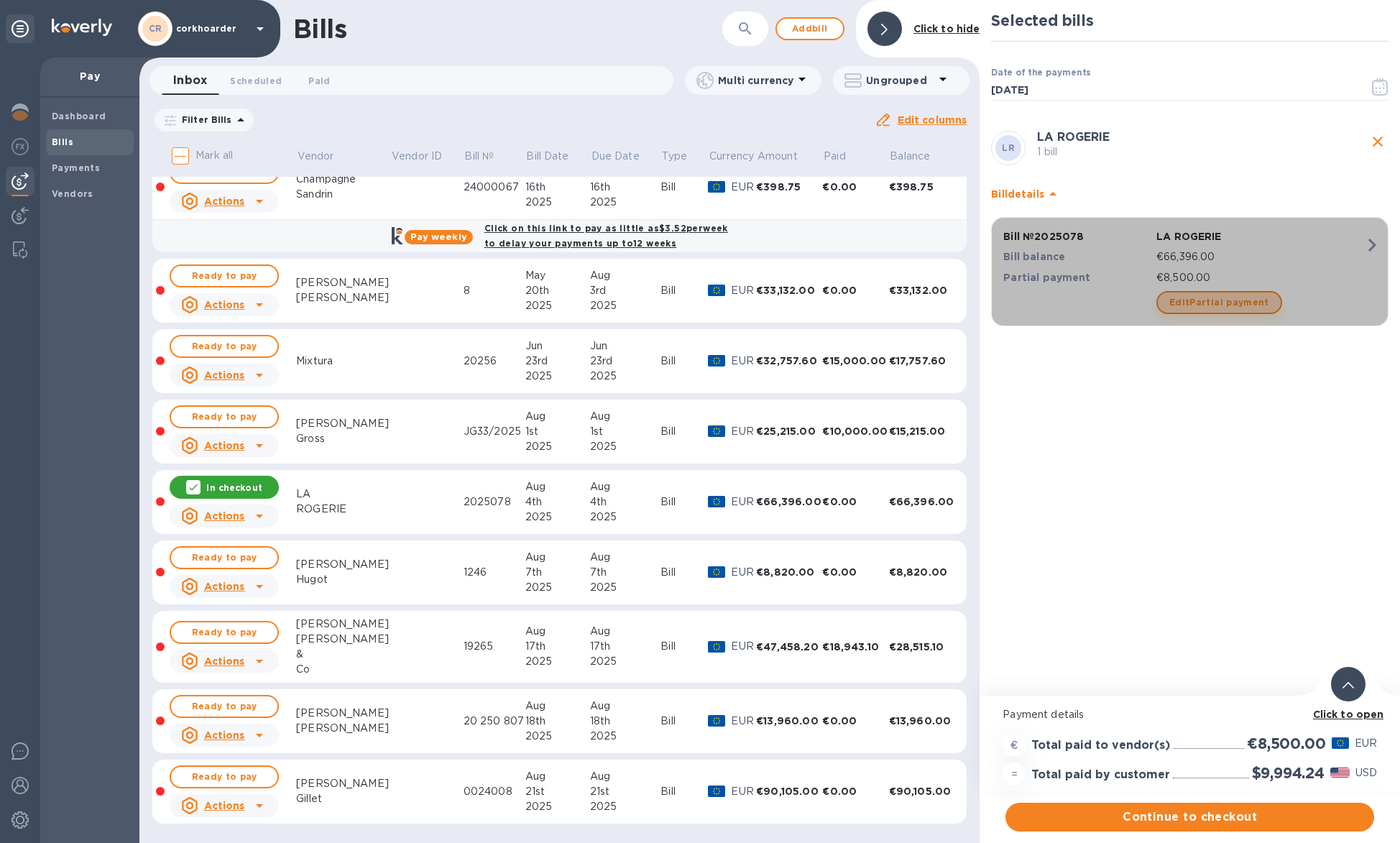
click at [1231, 304] on span "Edit Partial payment" at bounding box center [1220, 302] width 100 height 17
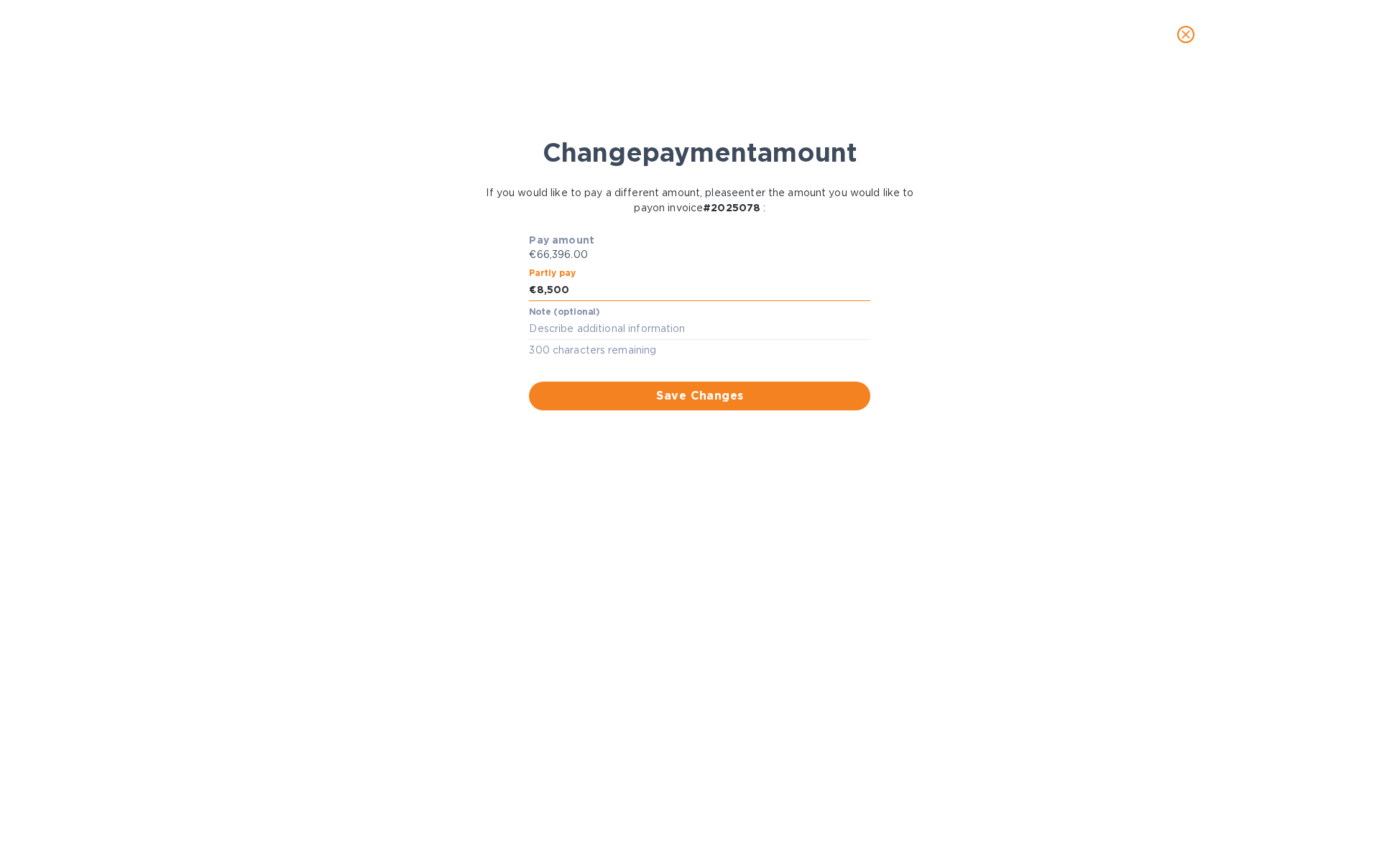
drag, startPoint x: 550, startPoint y: 286, endPoint x: 587, endPoint y: 289, distance: 37.1
click at [587, 289] on input "8,500" at bounding box center [704, 290] width 334 height 22
type input "8,396"
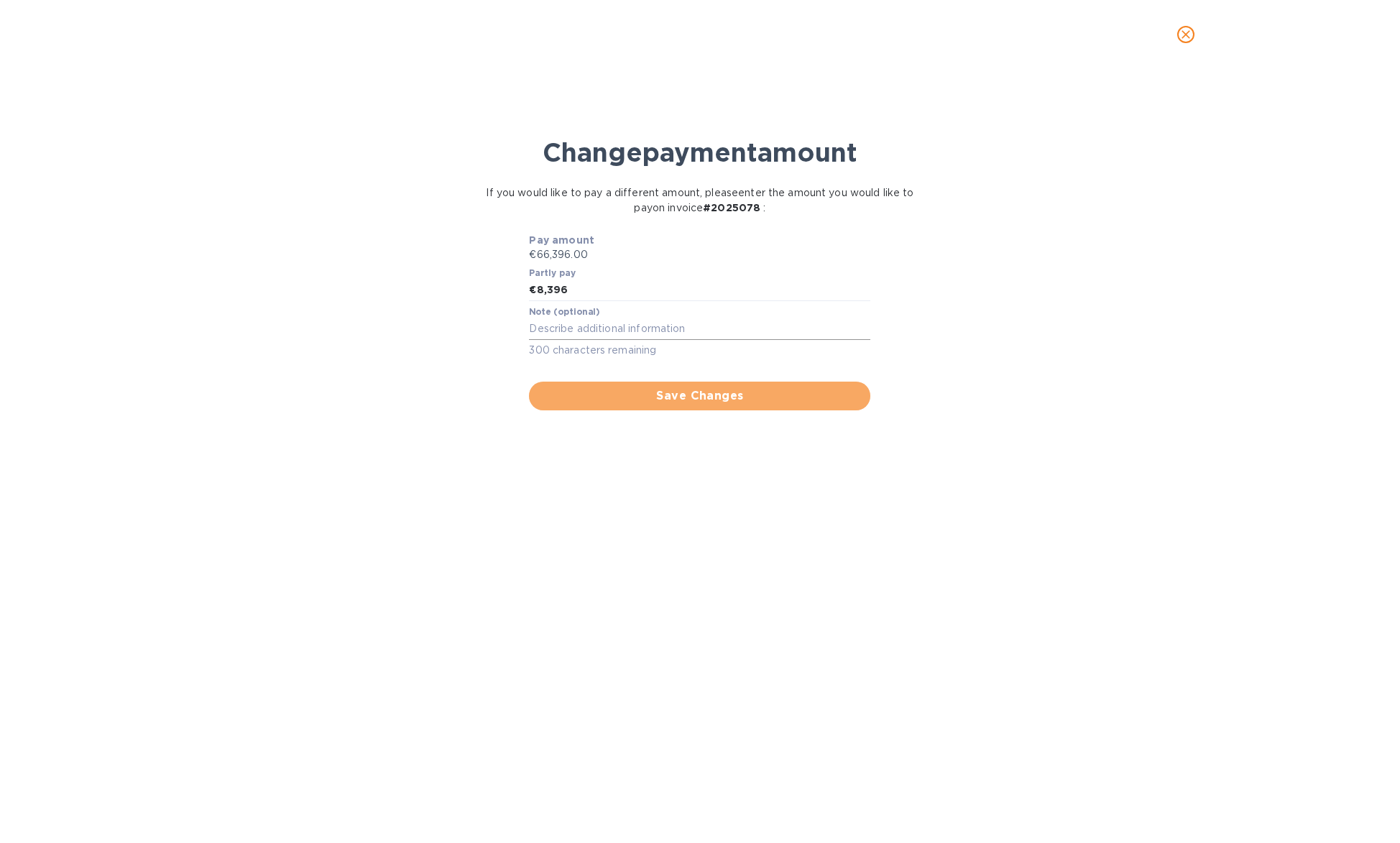
click at [672, 392] on span "Save Changes" at bounding box center [700, 396] width 319 height 17
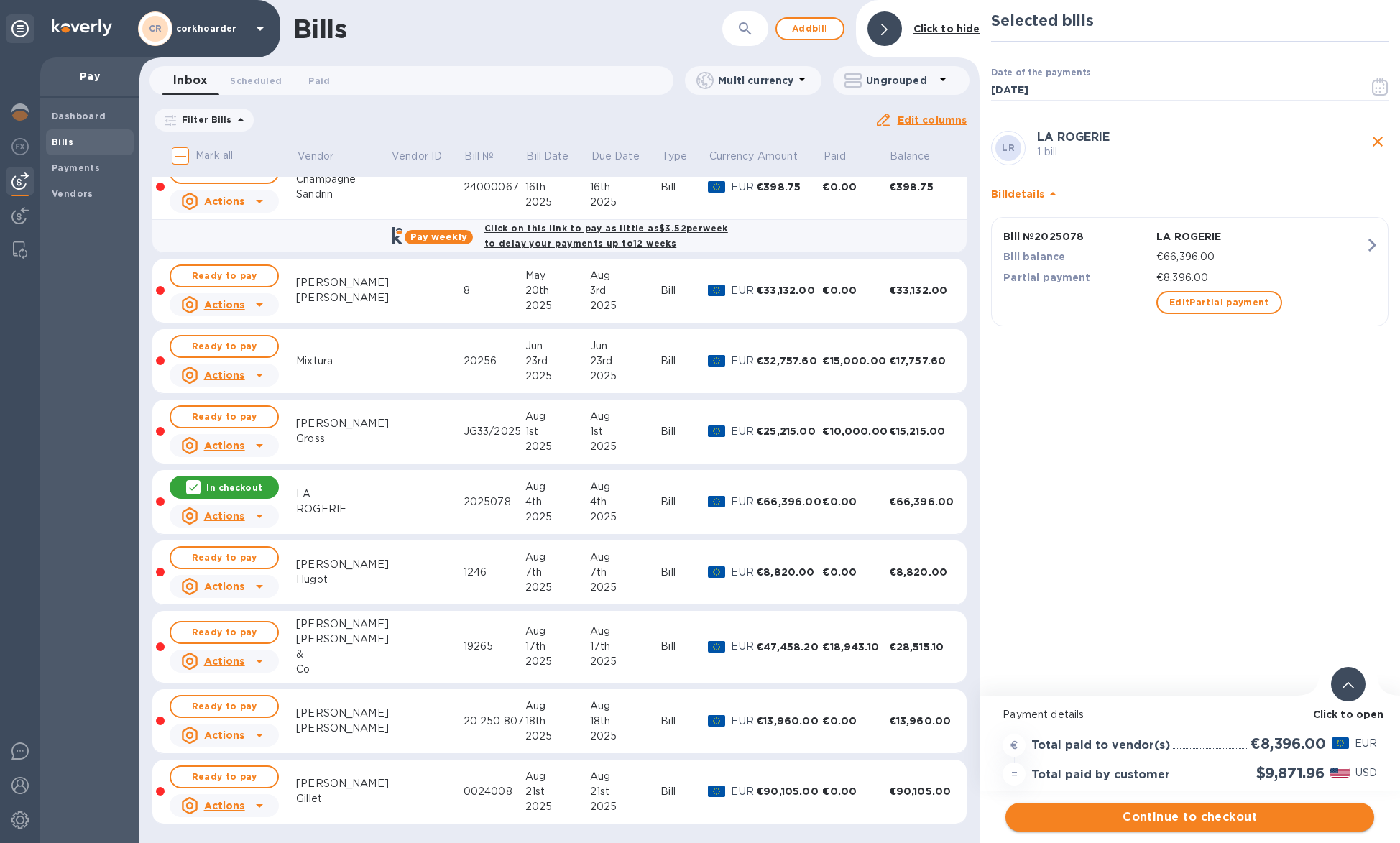
click at [1074, 810] on span "Continue to checkout" at bounding box center [1189, 817] width 345 height 17
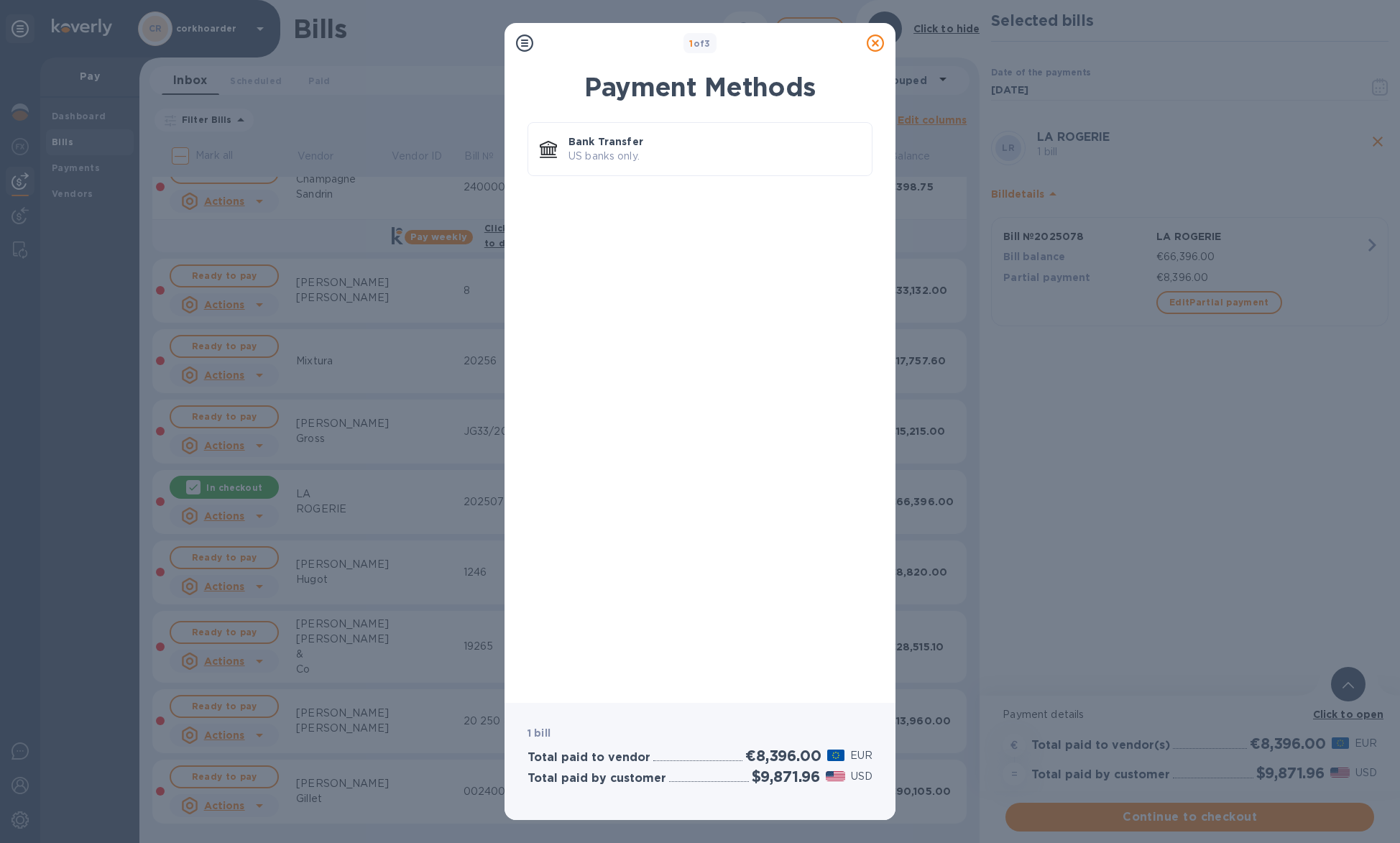
click at [869, 42] on icon at bounding box center [875, 43] width 17 height 17
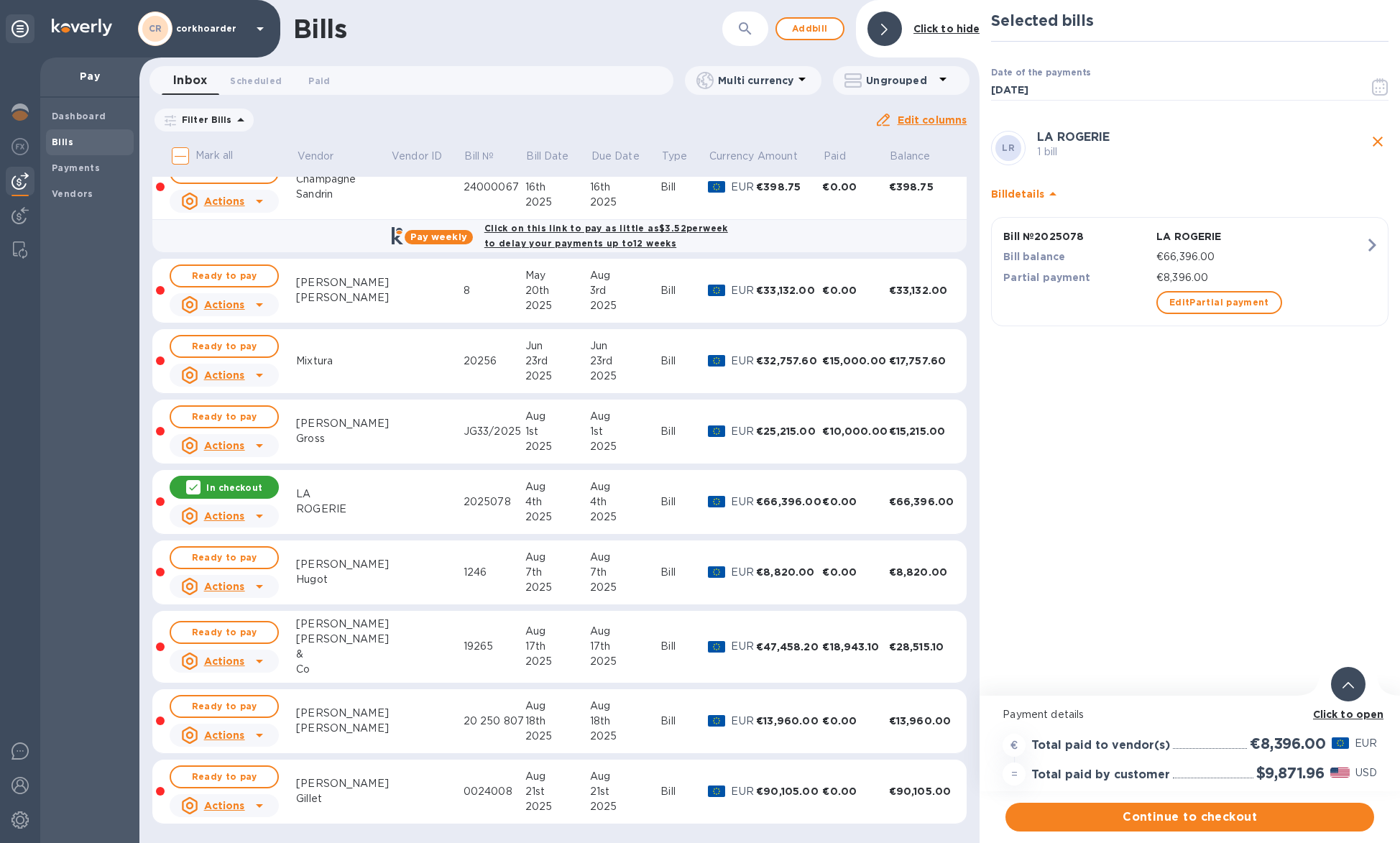
click at [1337, 714] on b "Click to open" at bounding box center [1348, 714] width 71 height 11
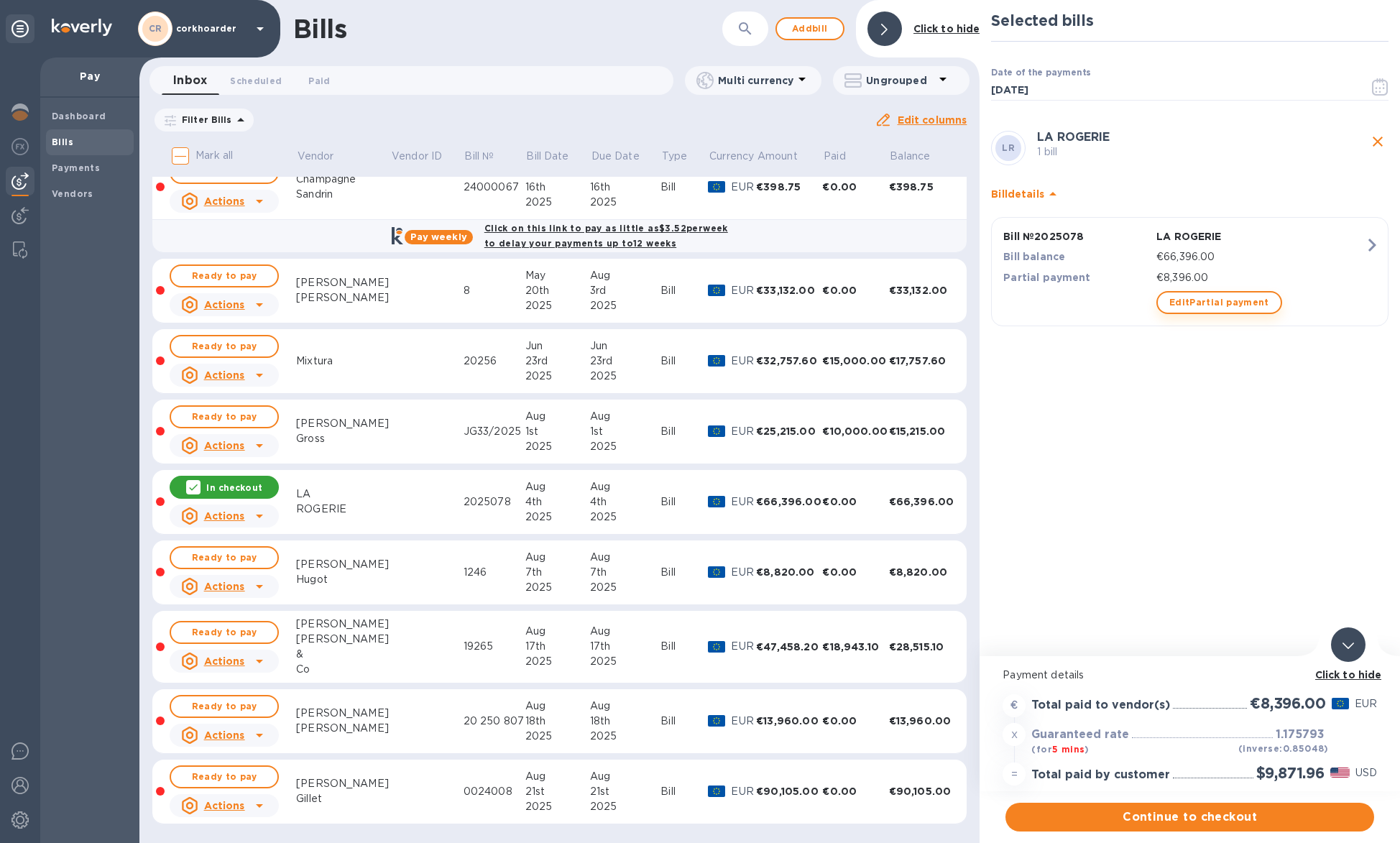
click at [1216, 300] on span "Edit Partial payment" at bounding box center [1220, 302] width 100 height 17
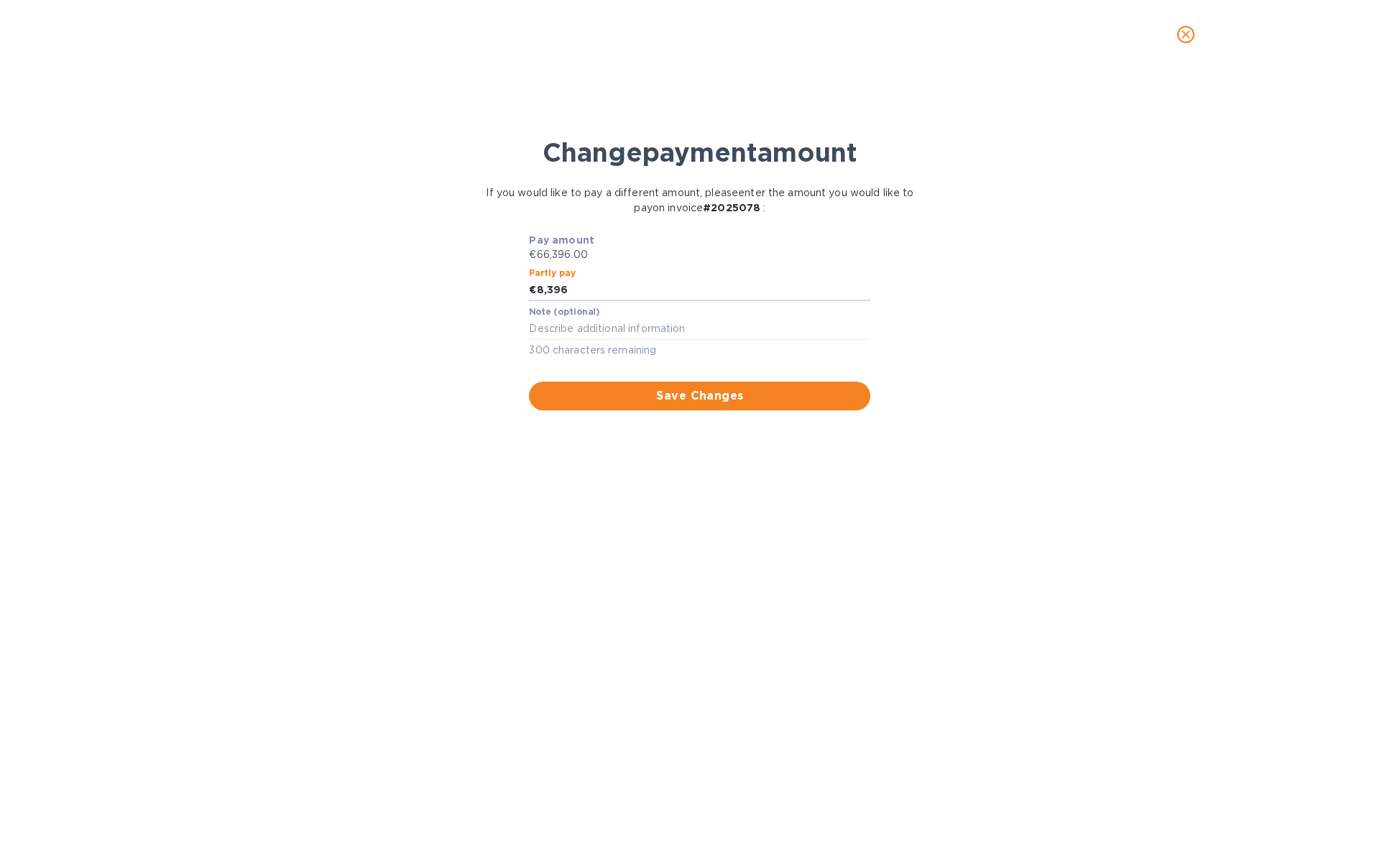
drag, startPoint x: 541, startPoint y: 291, endPoint x: 528, endPoint y: 293, distance: 13.2
click at [528, 293] on div "Partly pay € 8,396" at bounding box center [699, 285] width 347 height 39
type input "7,396"
click at [661, 398] on span "Save Changes" at bounding box center [700, 396] width 319 height 17
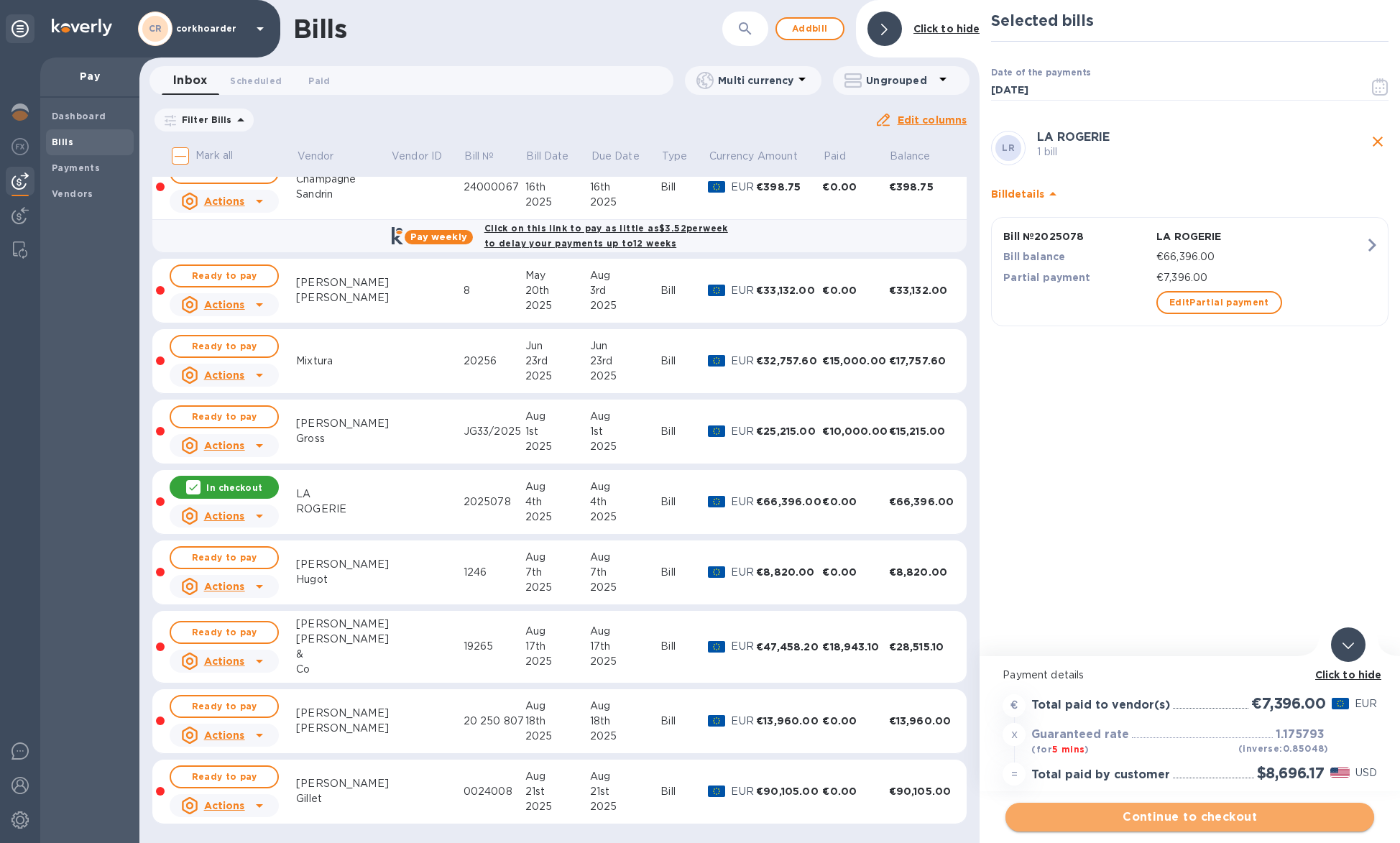
click at [1260, 825] on span "Continue to checkout" at bounding box center [1189, 817] width 345 height 17
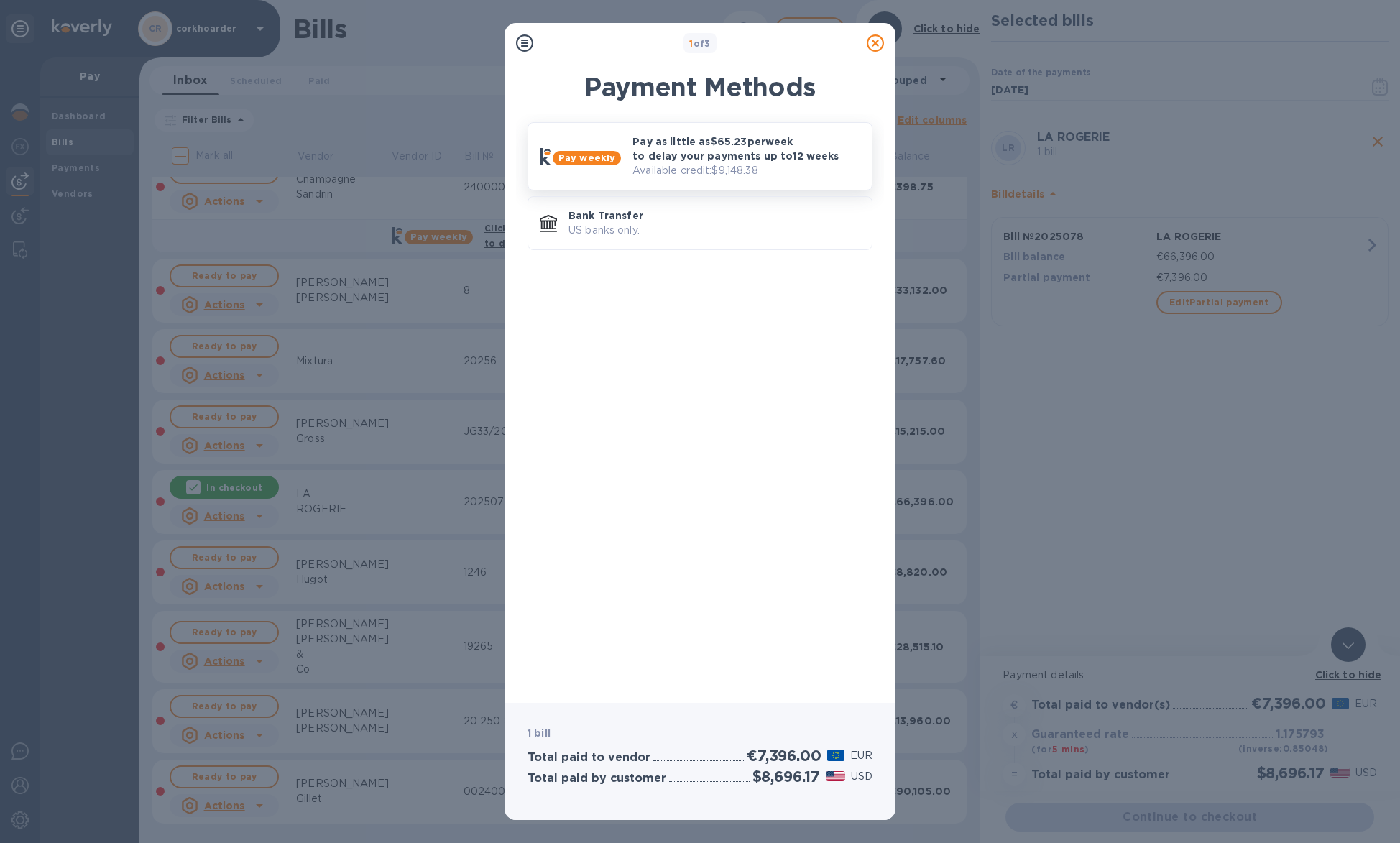
click at [738, 149] on p "Pay as little as $65.23 per week to delay your payments up to 12 weeks" at bounding box center [747, 149] width 228 height 29
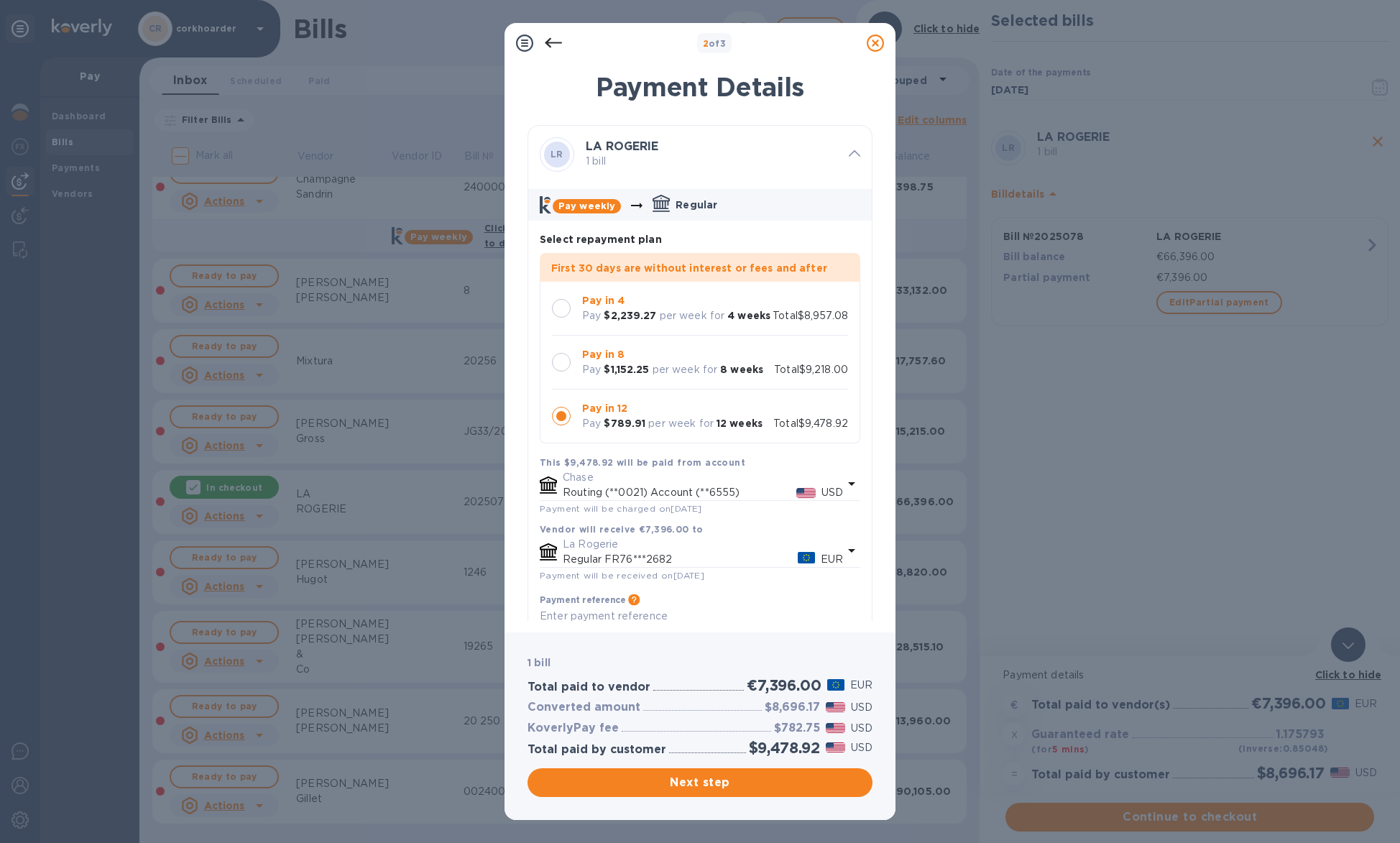
scroll to position [83, 0]
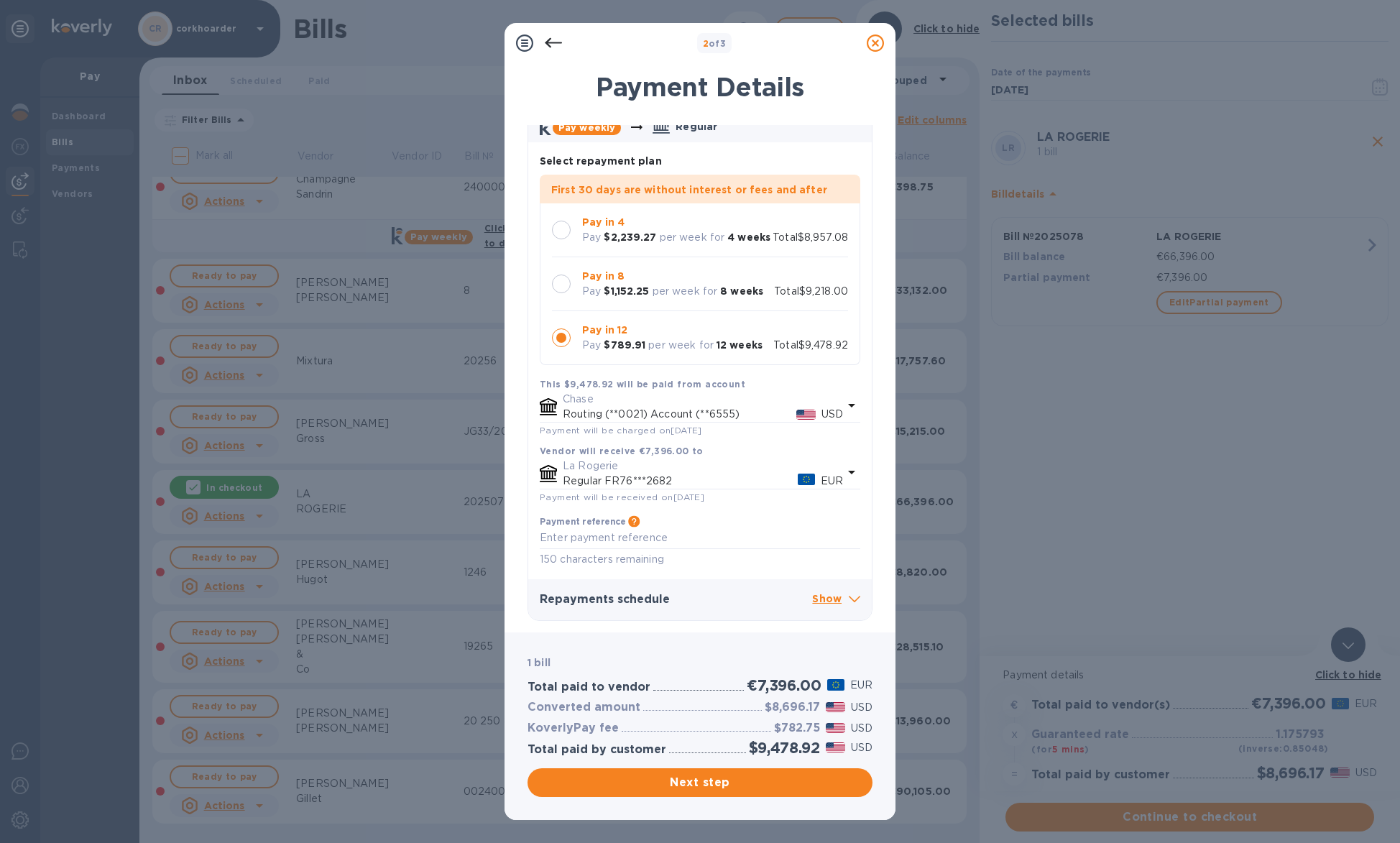
click at [706, 765] on div "Next step" at bounding box center [700, 782] width 351 height 35
click at [701, 773] on button "Next step" at bounding box center [700, 783] width 345 height 29
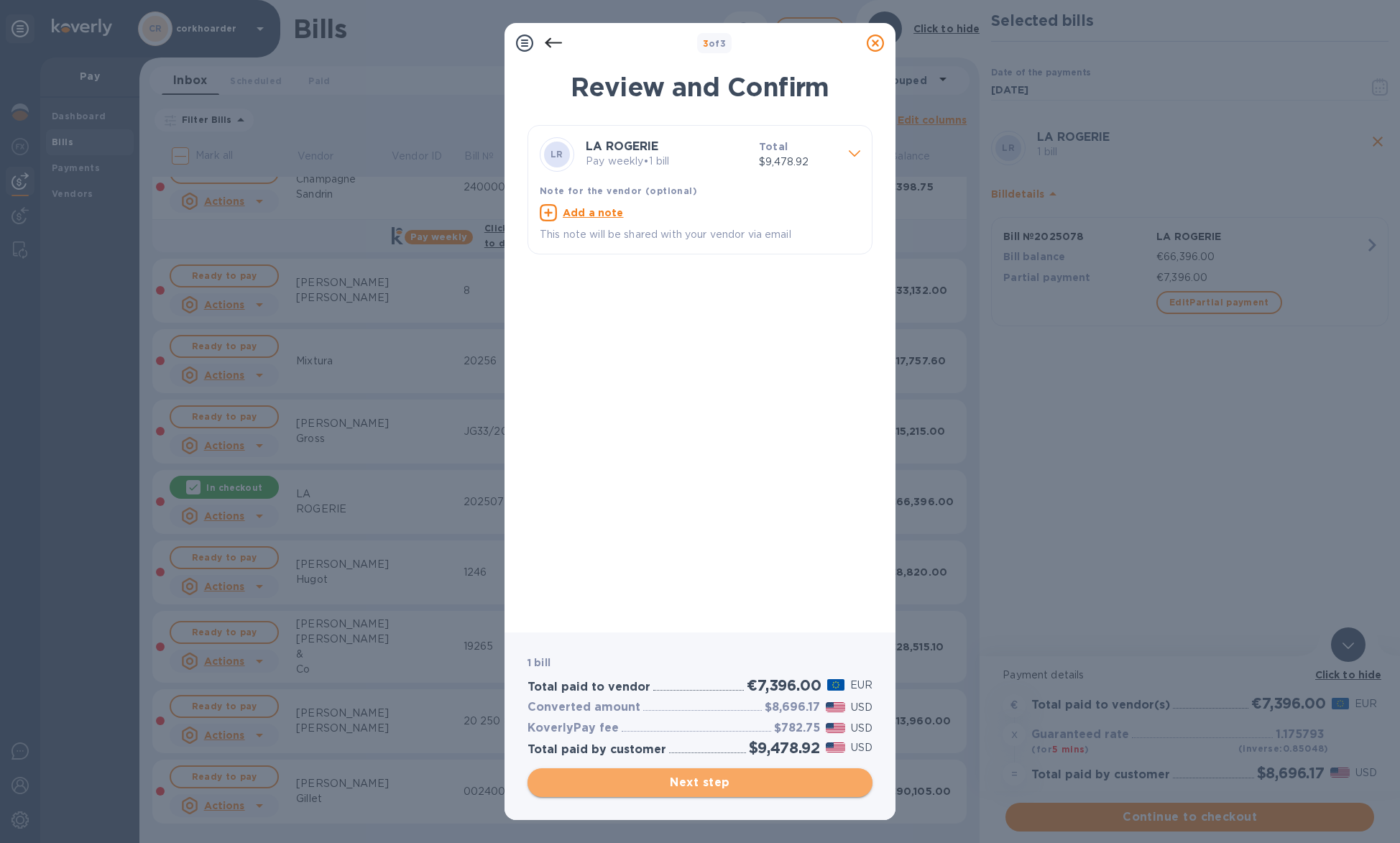
click at [774, 791] on button "Next step" at bounding box center [700, 783] width 345 height 29
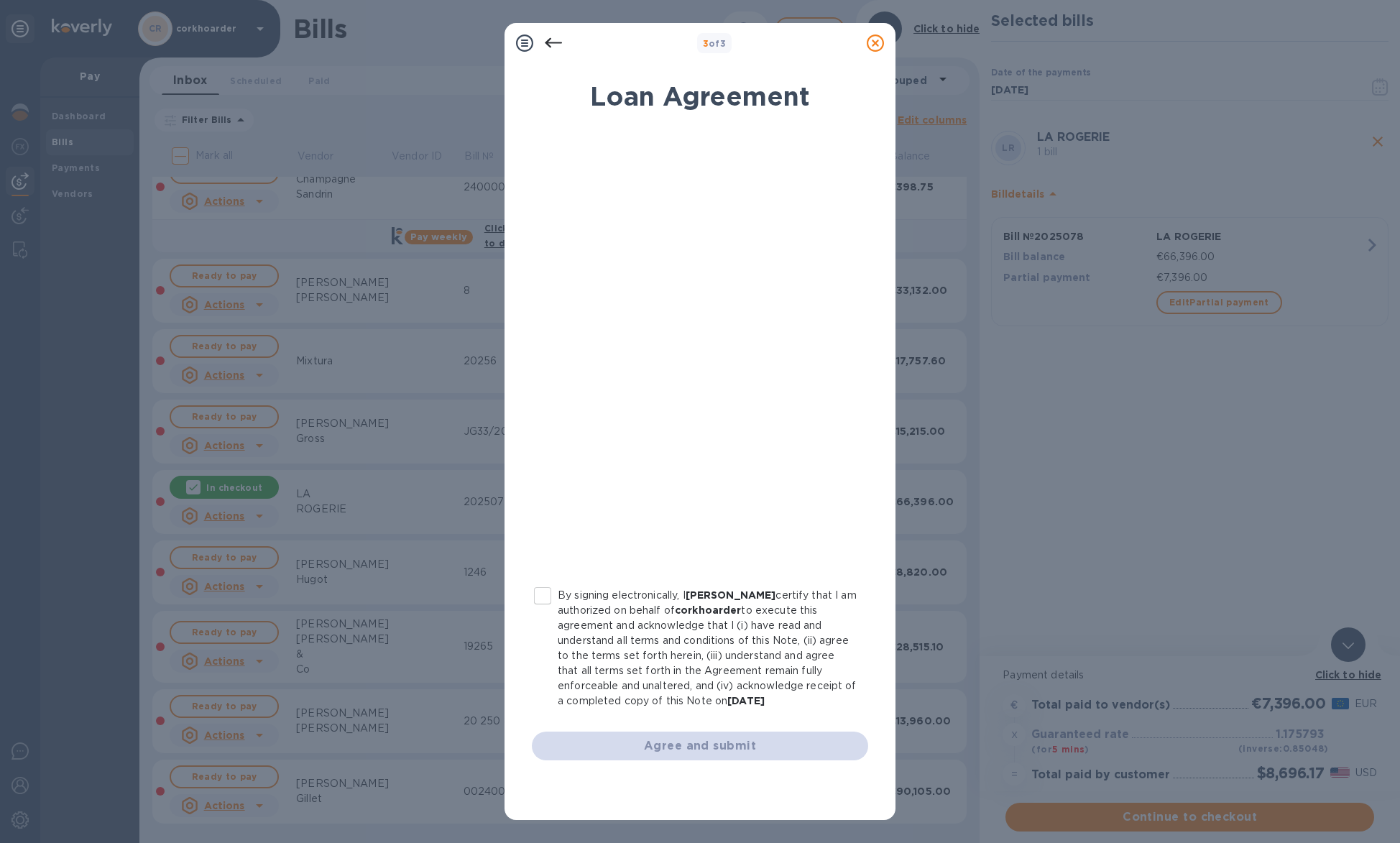
click at [570, 602] on p "By signing electronically, I [PERSON_NAME] certify that I am authorized on beha…" at bounding box center [708, 648] width 299 height 121
click at [558, 602] on input "By signing electronically, I [PERSON_NAME] certify that I am authorized on beha…" at bounding box center [542, 595] width 30 height 30
checkbox input "true"
click at [725, 743] on span "Agree and submit" at bounding box center [700, 746] width 313 height 17
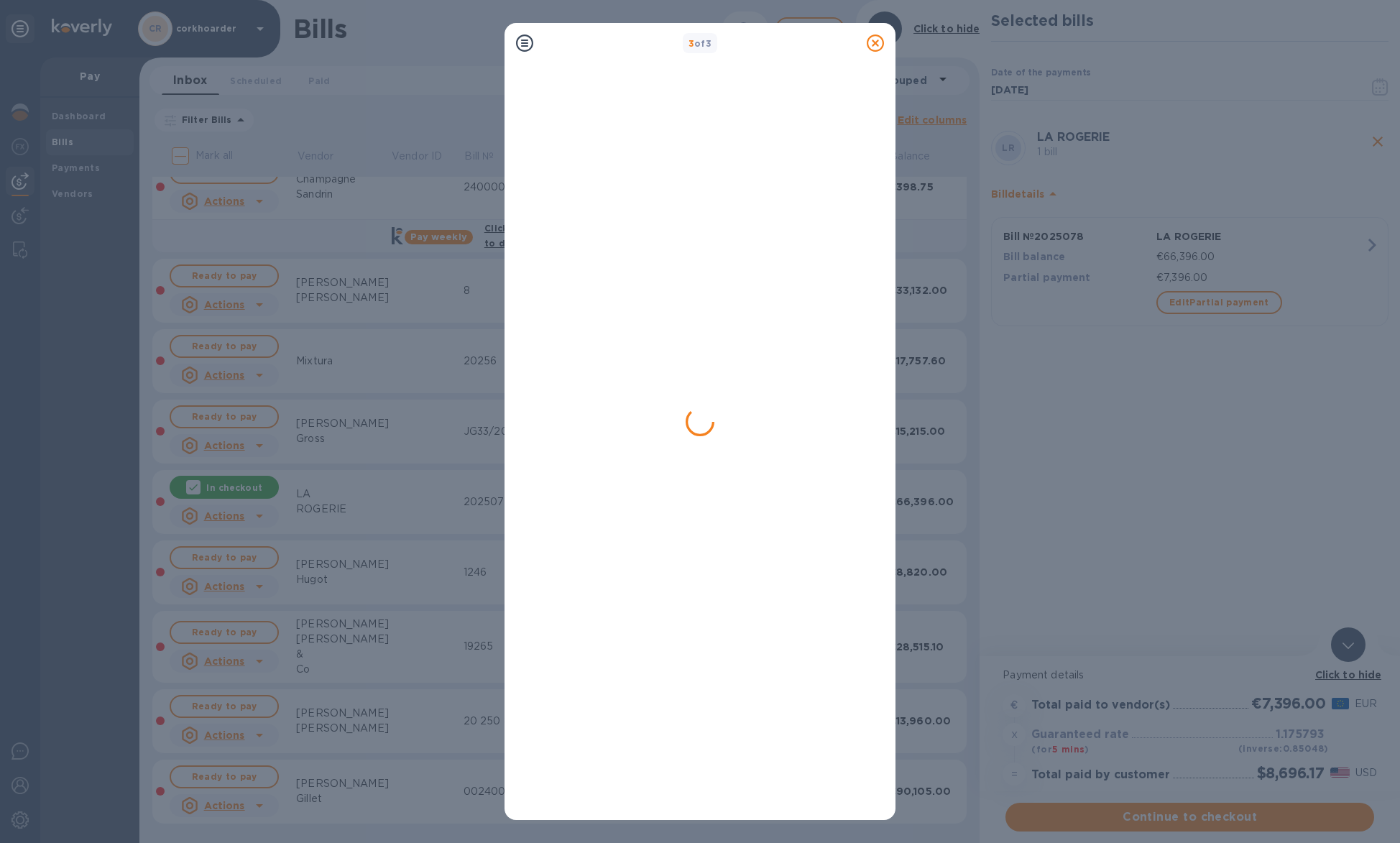
scroll to position [0, 0]
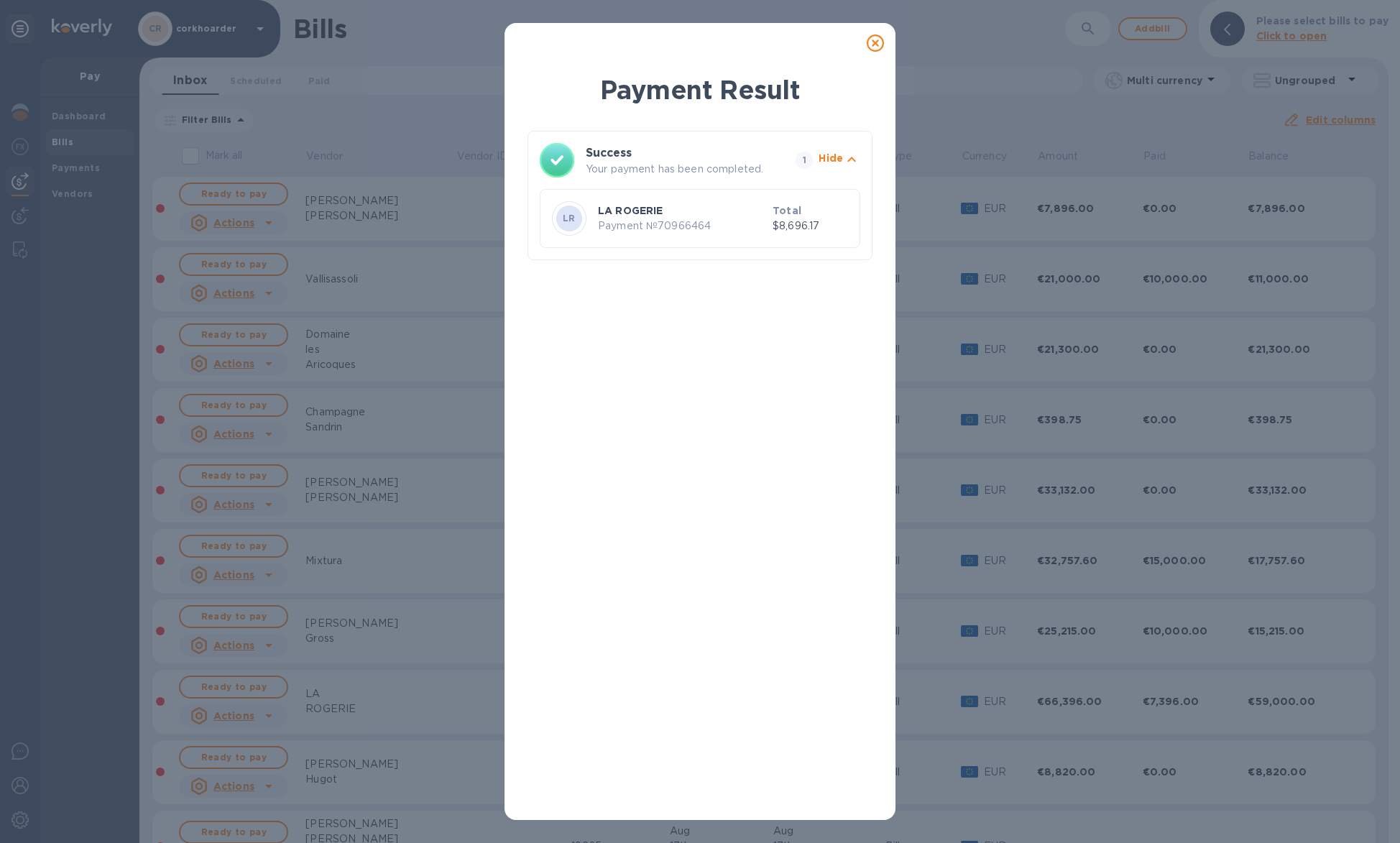
click at [878, 41] on icon at bounding box center [875, 43] width 17 height 17
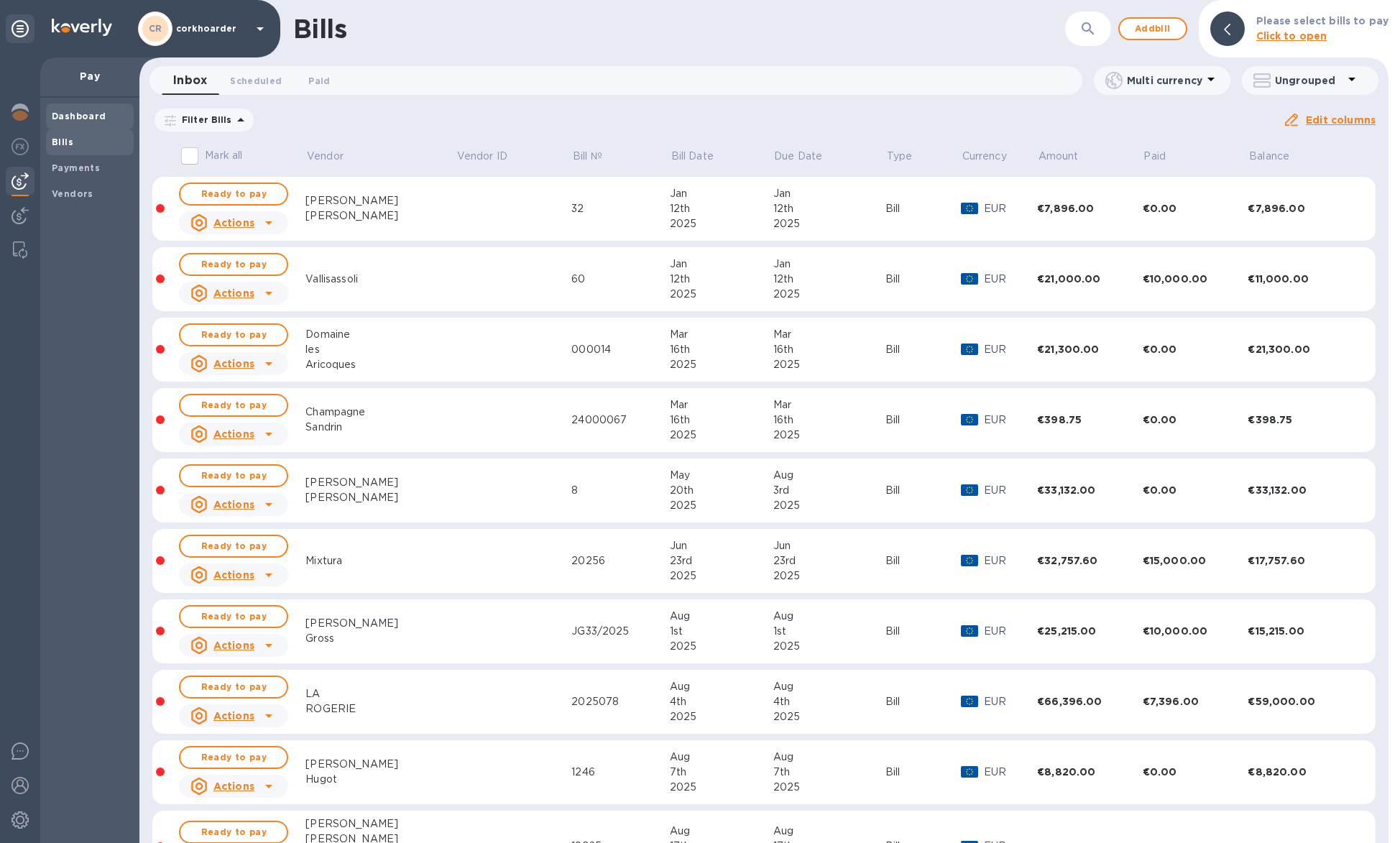
click at [76, 118] on b "Dashboard" at bounding box center [79, 116] width 55 height 11
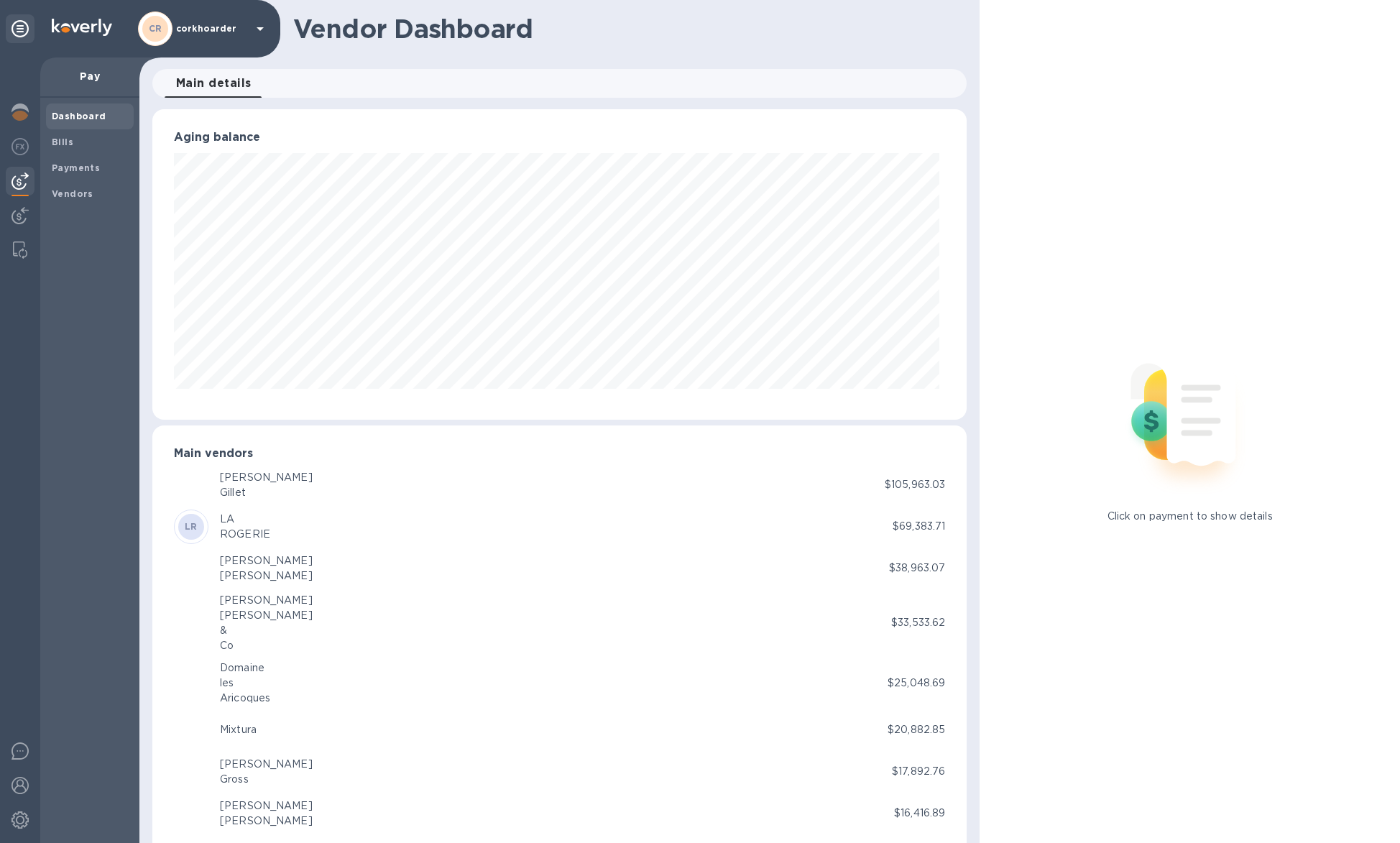
scroll to position [311, 809]
